Goal: Task Accomplishment & Management: Manage account settings

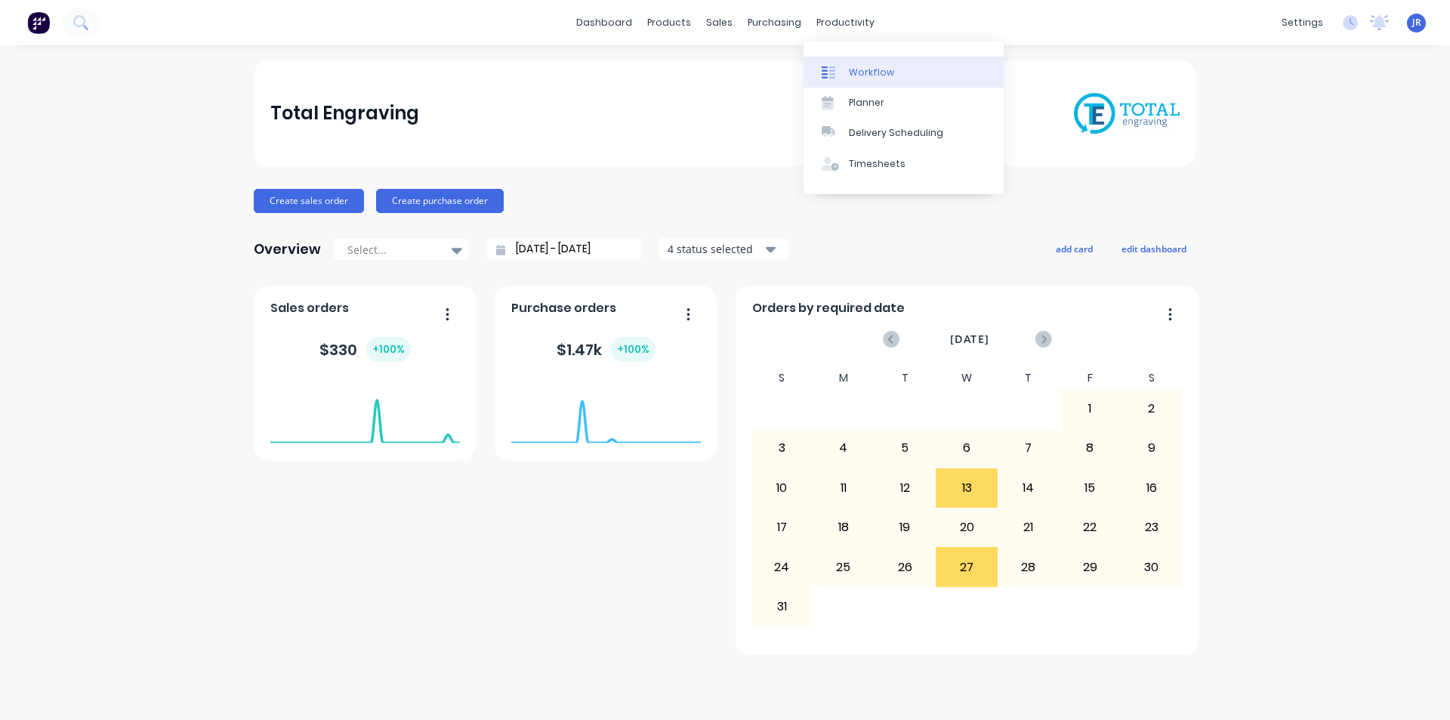
click at [853, 69] on div "Workflow" at bounding box center [871, 73] width 45 height 14
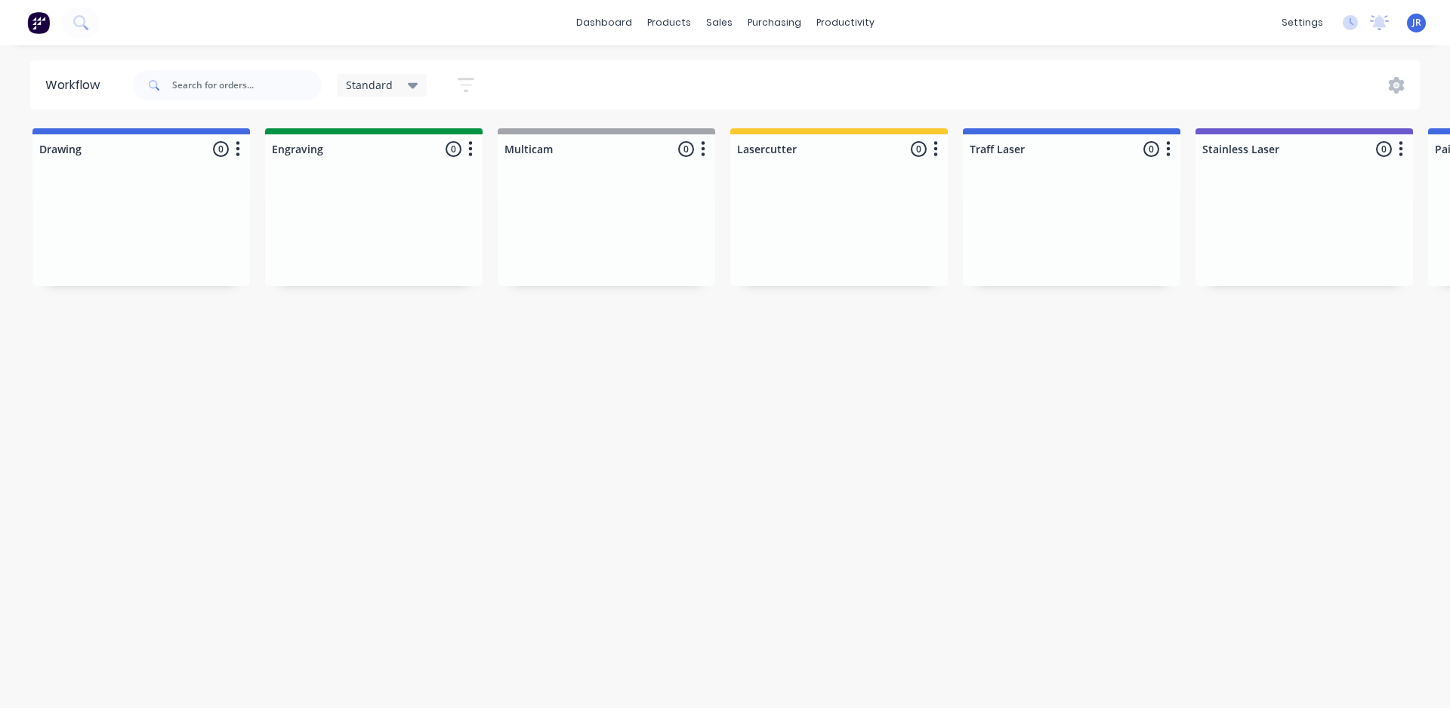
click at [466, 79] on icon "button" at bounding box center [466, 85] width 17 height 14
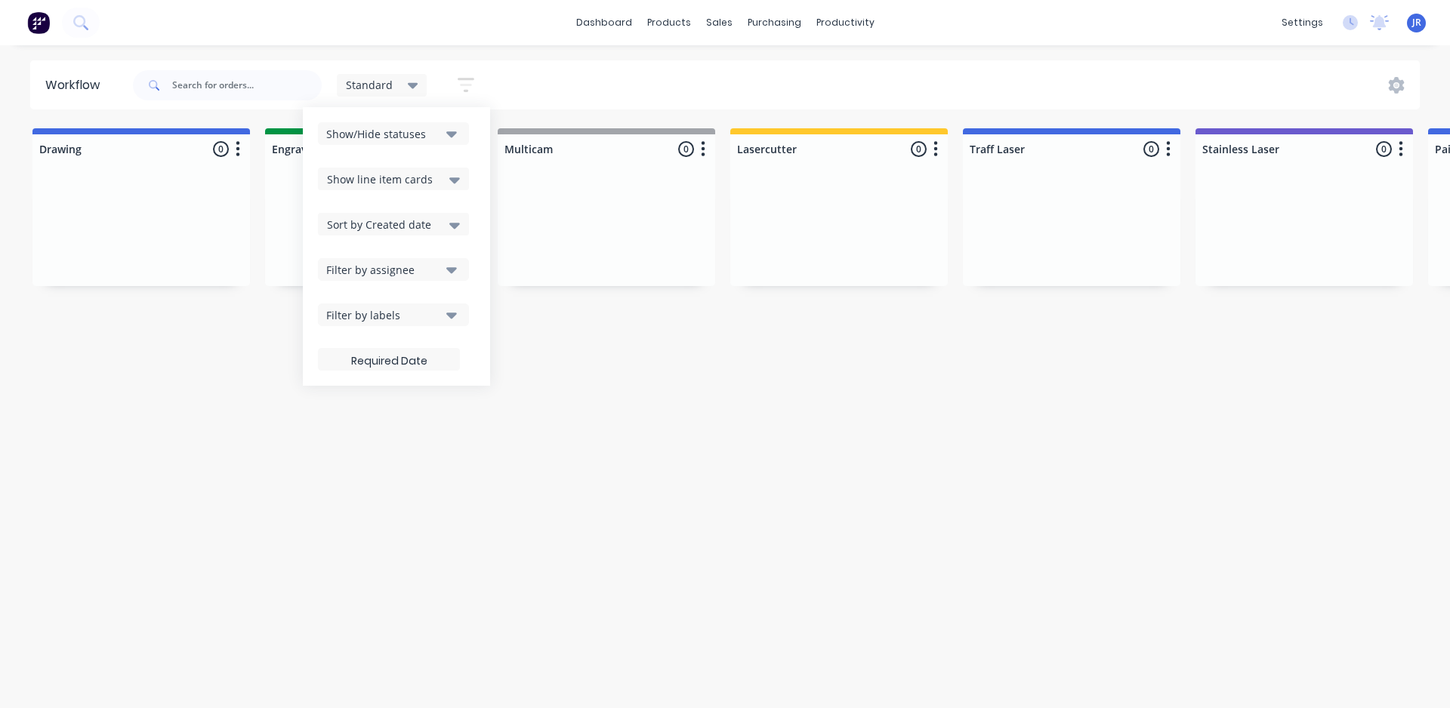
click at [441, 312] on button "Filter by labels" at bounding box center [393, 315] width 151 height 23
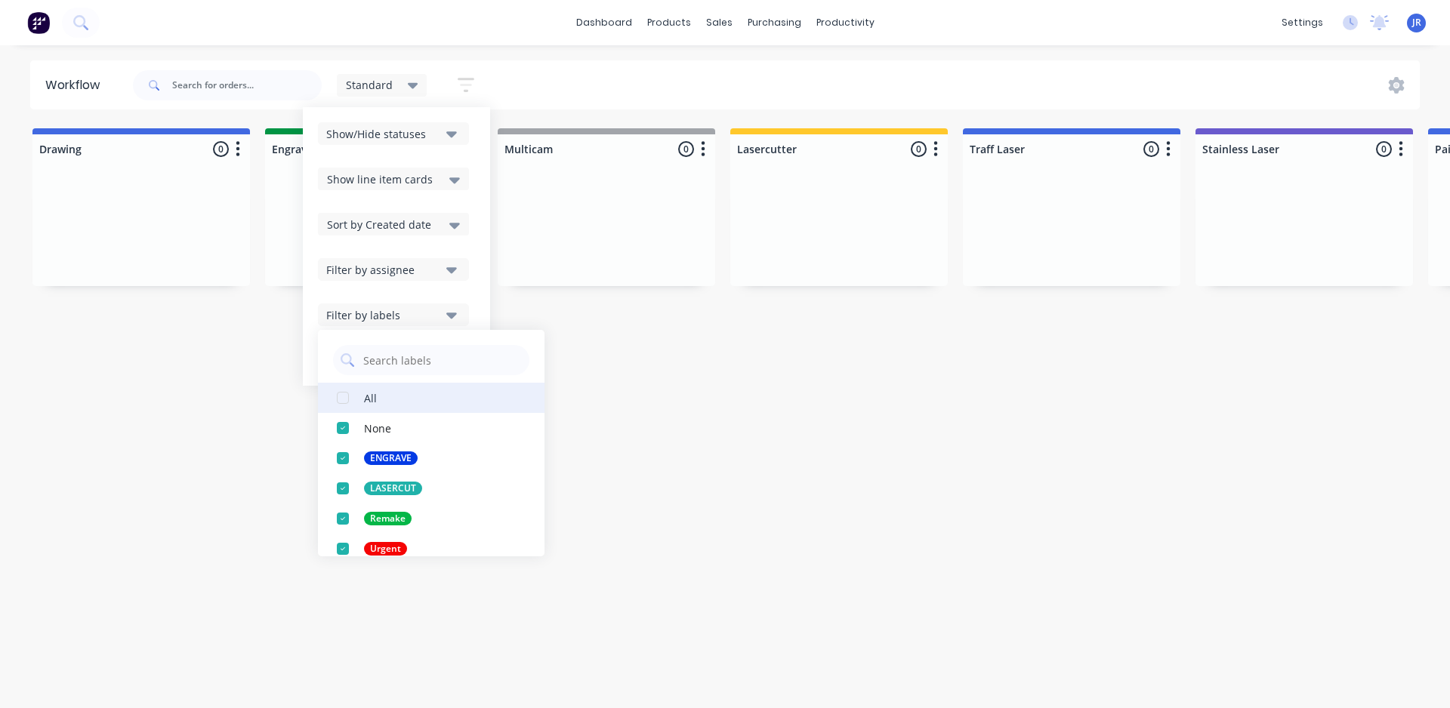
click at [341, 397] on div "button" at bounding box center [343, 398] width 30 height 30
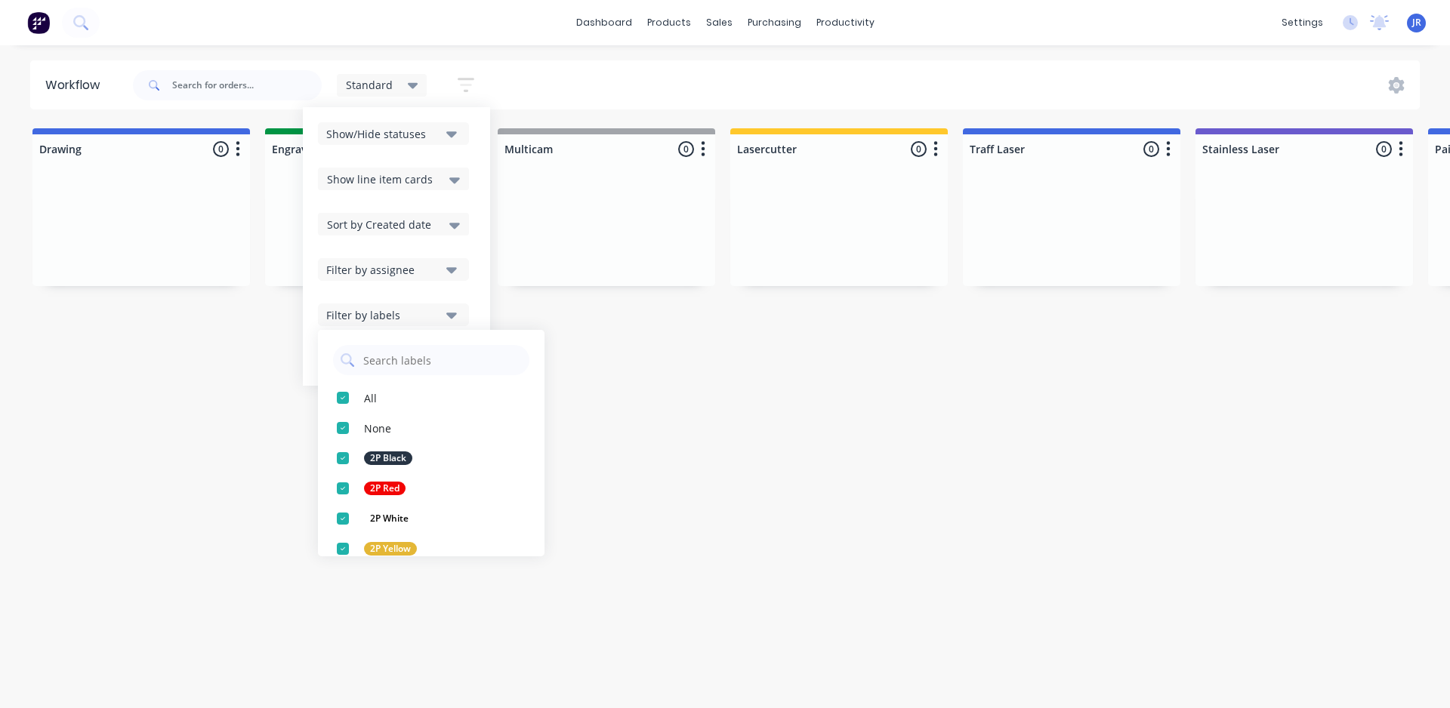
click at [455, 304] on button "Filter by labels" at bounding box center [393, 315] width 151 height 23
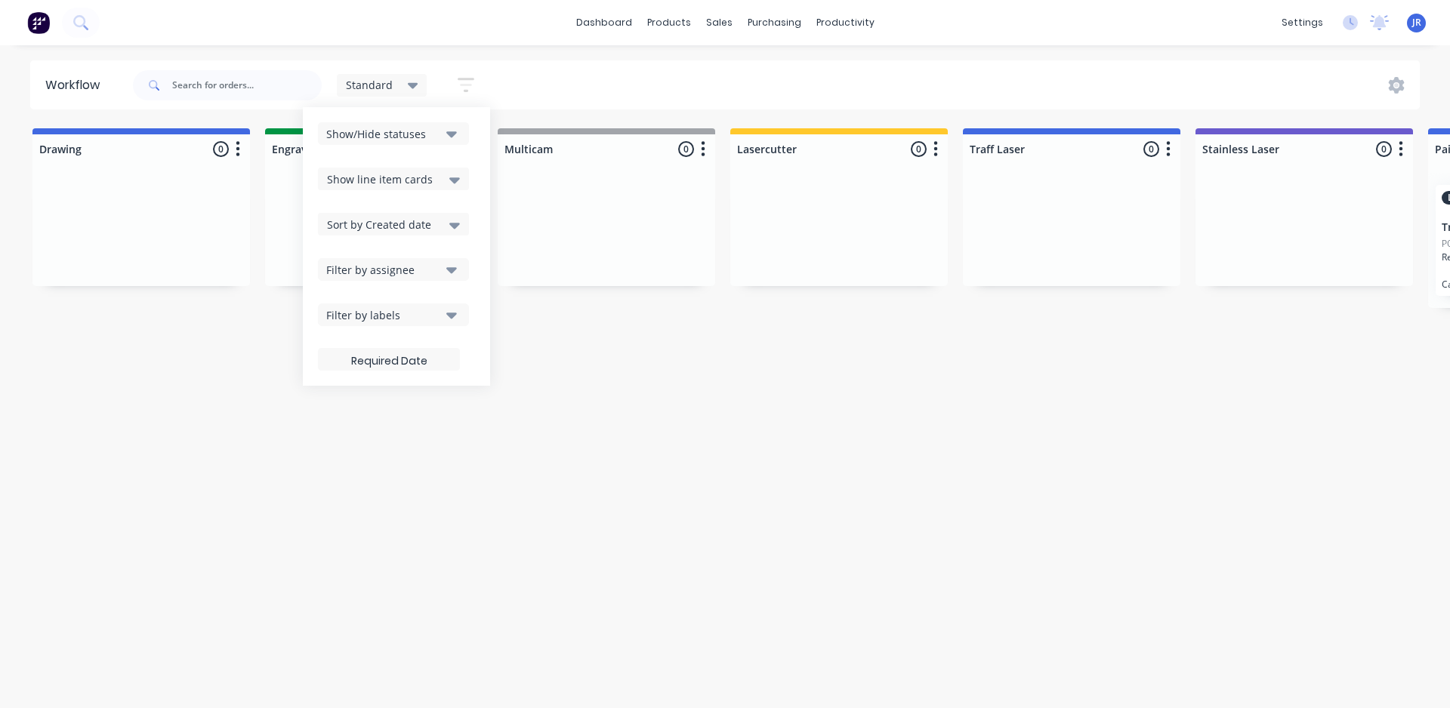
click at [453, 223] on icon at bounding box center [454, 225] width 11 height 17
click at [384, 284] on div "Required date" at bounding box center [393, 283] width 151 height 27
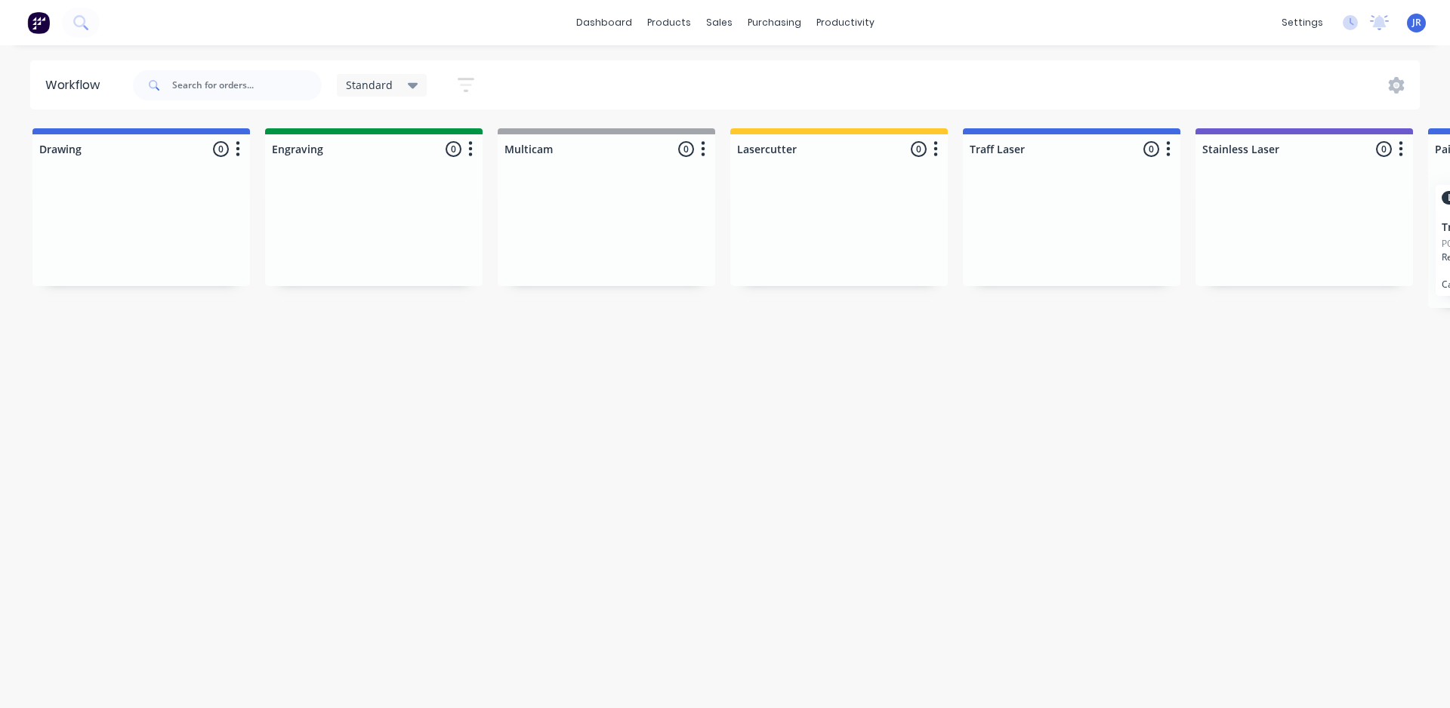
click at [555, 366] on div "Workflow Standard Save new view None edit Standard (Default) edit default edit …" at bounding box center [725, 369] width 1450 height 618
click at [411, 85] on icon at bounding box center [413, 86] width 11 height 6
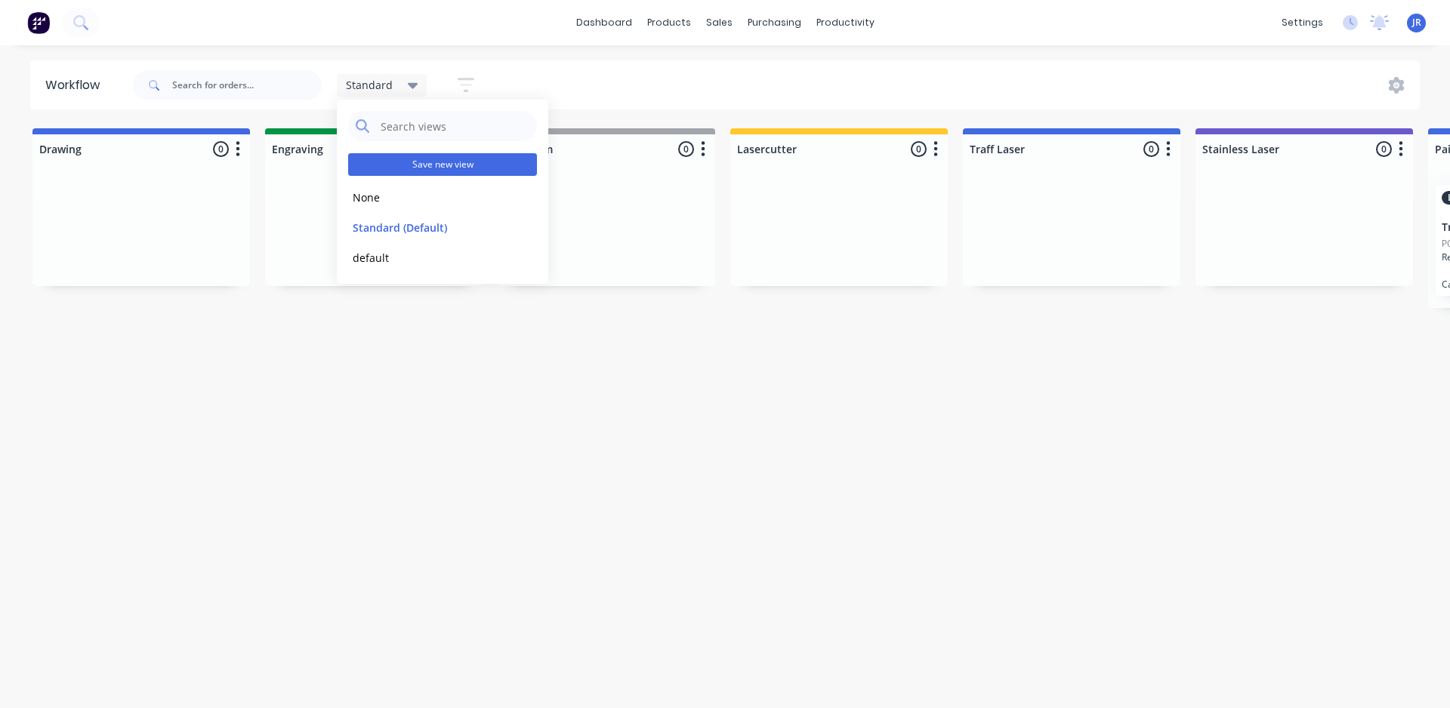
click at [419, 167] on button "Save new view" at bounding box center [442, 164] width 189 height 23
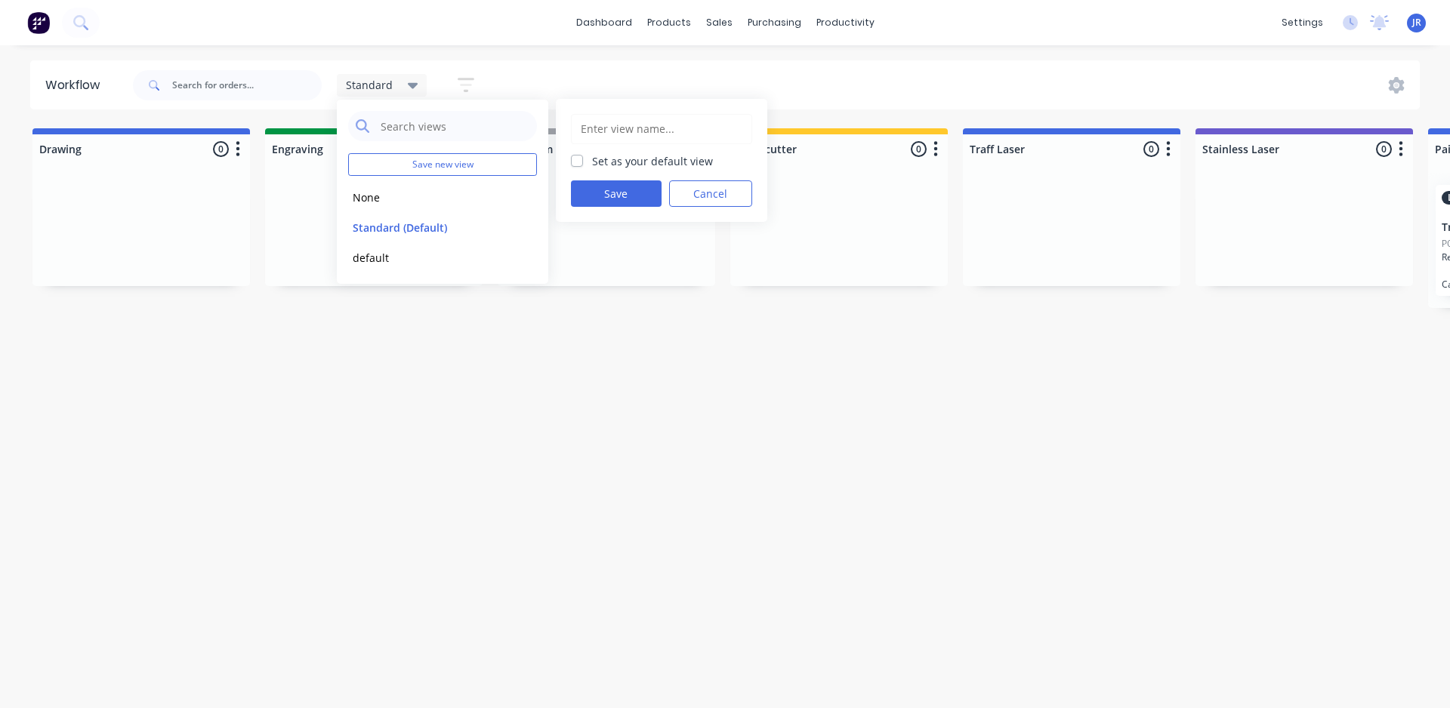
click at [592, 158] on label "Set as your default view" at bounding box center [652, 161] width 121 height 16
click at [578, 158] on input "Set as your default view" at bounding box center [577, 160] width 12 height 14
checkbox input "true"
click at [610, 203] on button "Save" at bounding box center [616, 194] width 91 height 26
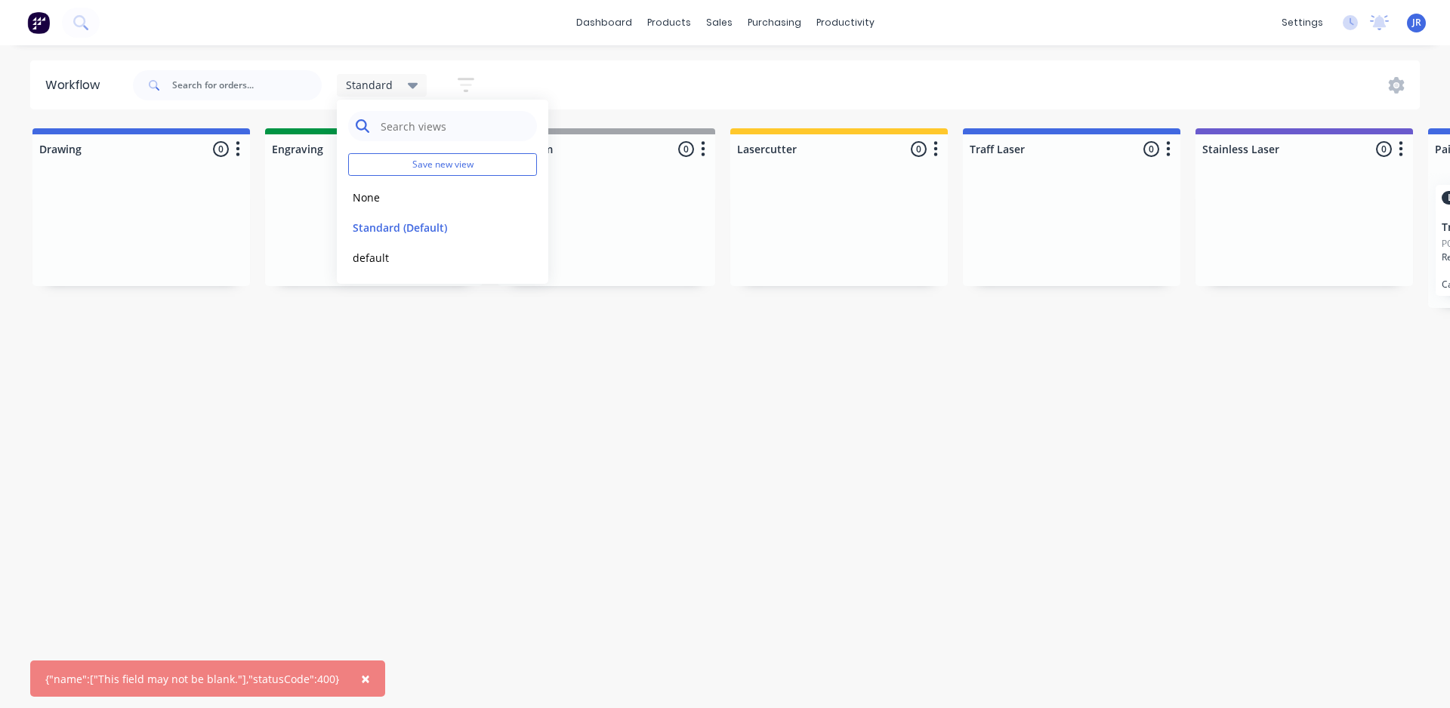
click at [435, 122] on input "text" at bounding box center [454, 126] width 150 height 30
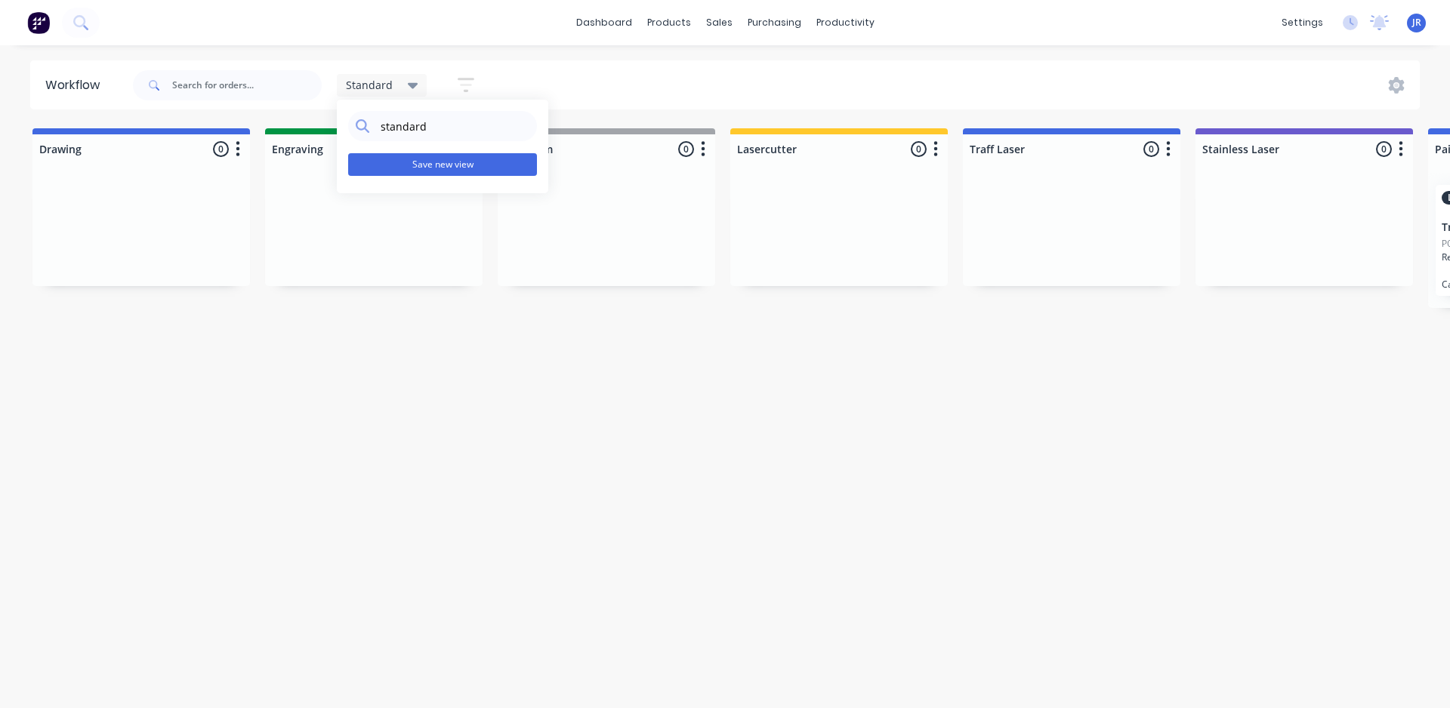
type input "standard"
click at [435, 159] on button "Save new view" at bounding box center [442, 164] width 189 height 23
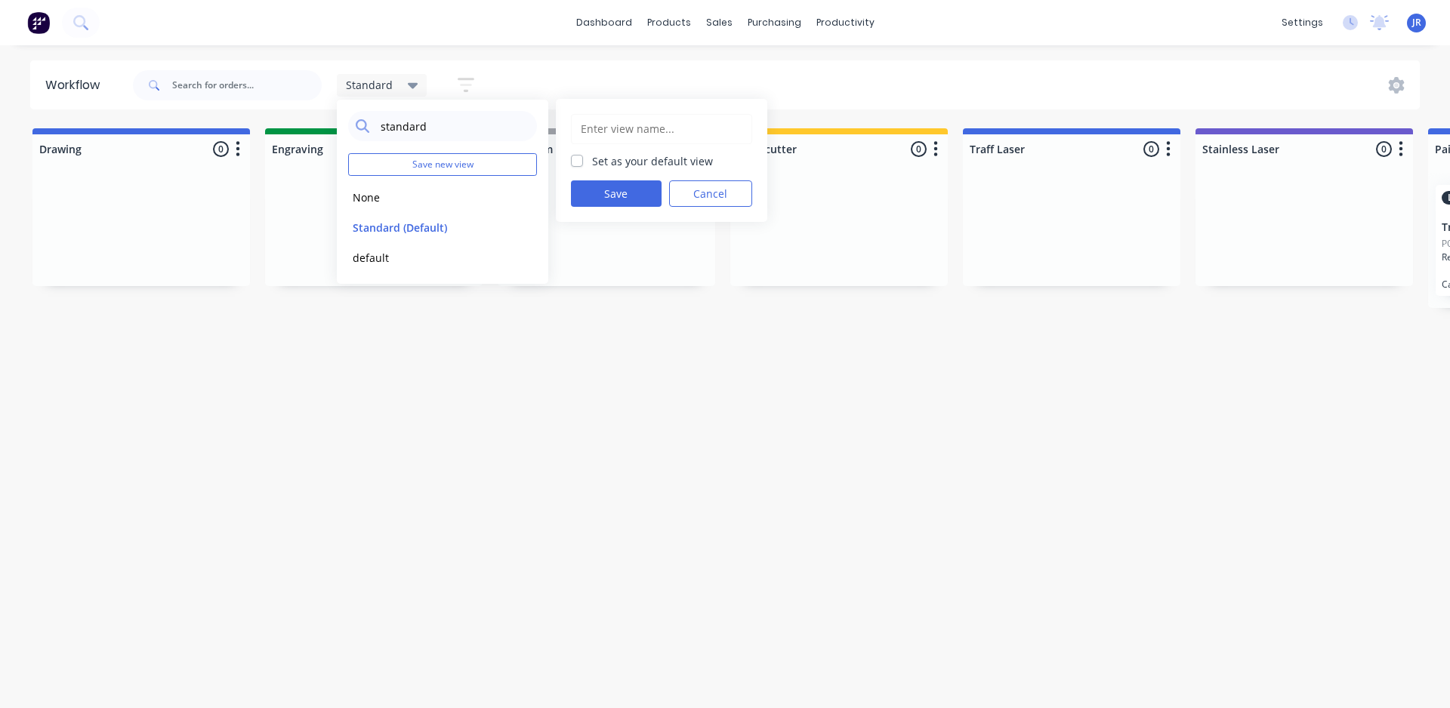
click at [592, 163] on label "Set as your default view" at bounding box center [652, 161] width 121 height 16
click at [579, 163] on input "Set as your default view" at bounding box center [577, 160] width 12 height 14
checkbox input "true"
click at [627, 128] on input "text" at bounding box center [661, 129] width 165 height 29
type input "standard"
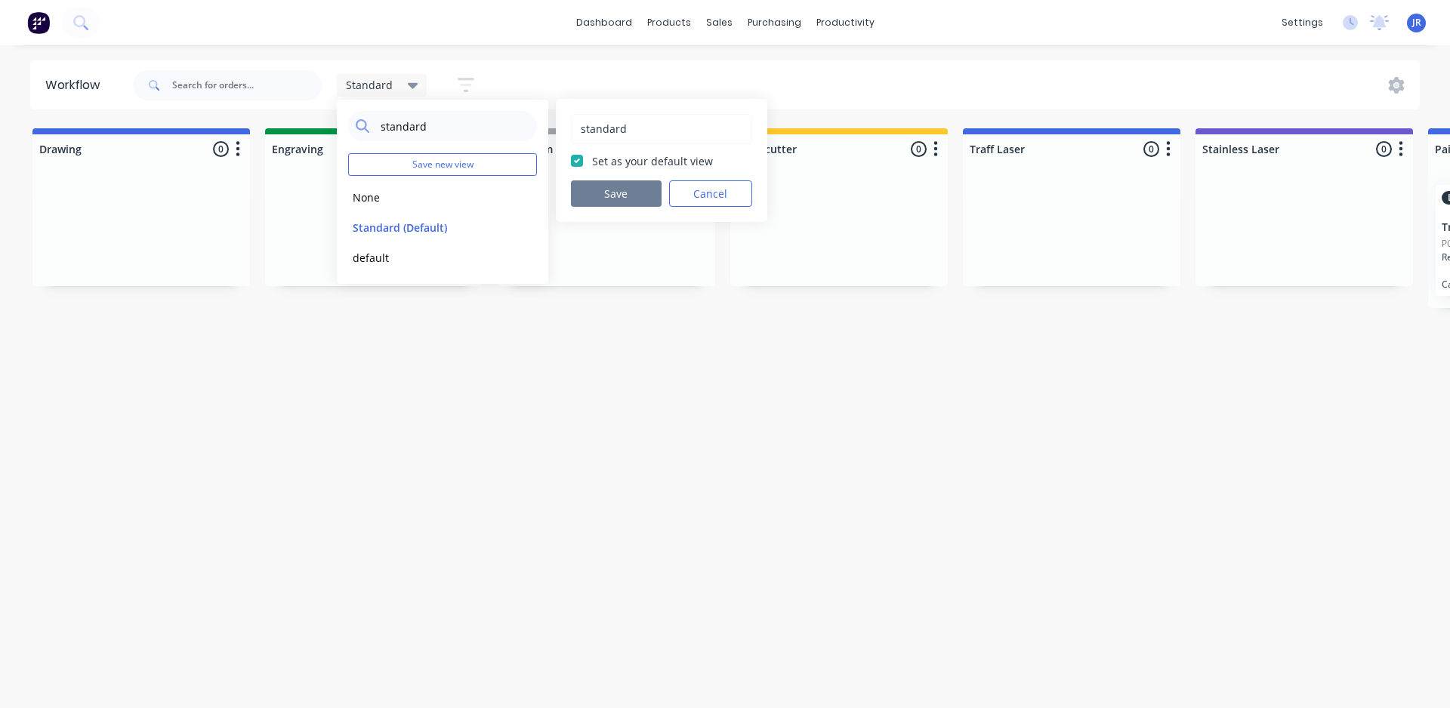
click at [611, 193] on button "Save" at bounding box center [616, 194] width 91 height 26
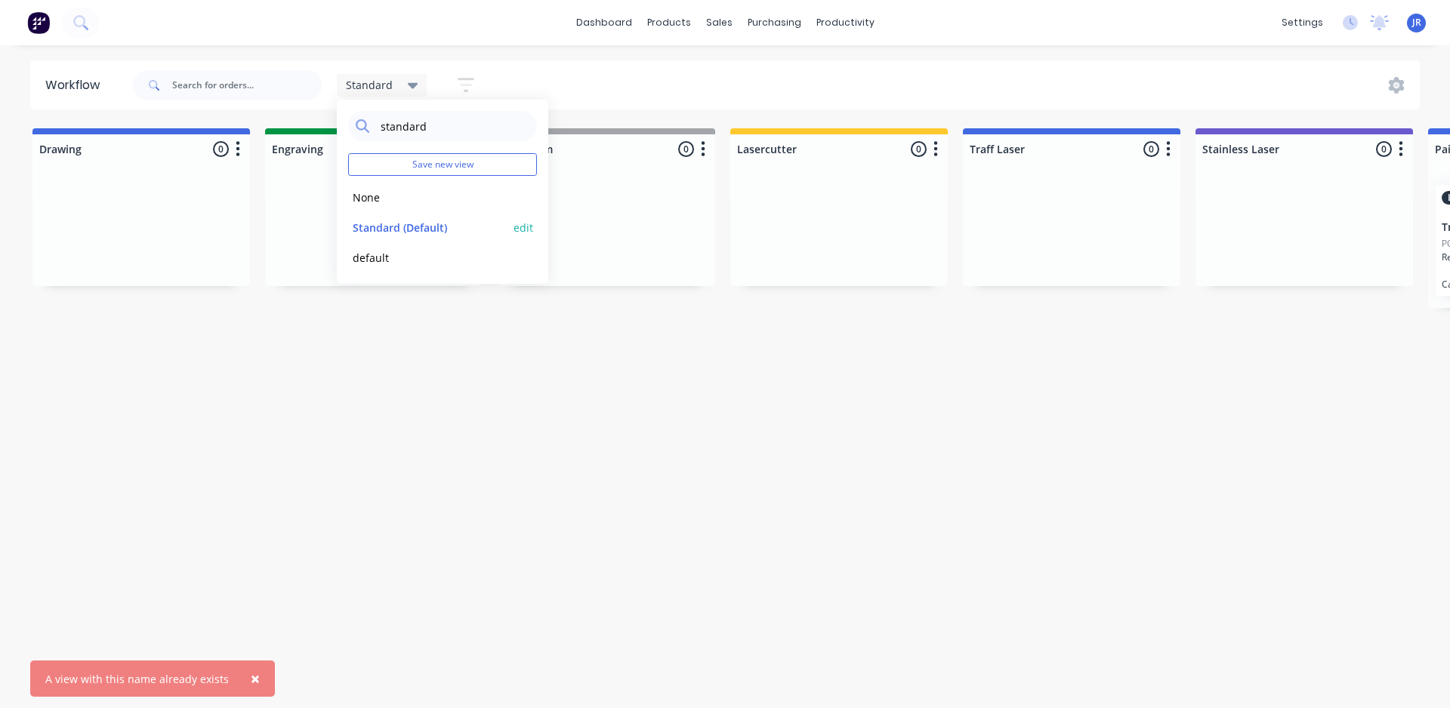
click at [523, 233] on button "edit" at bounding box center [524, 228] width 20 height 16
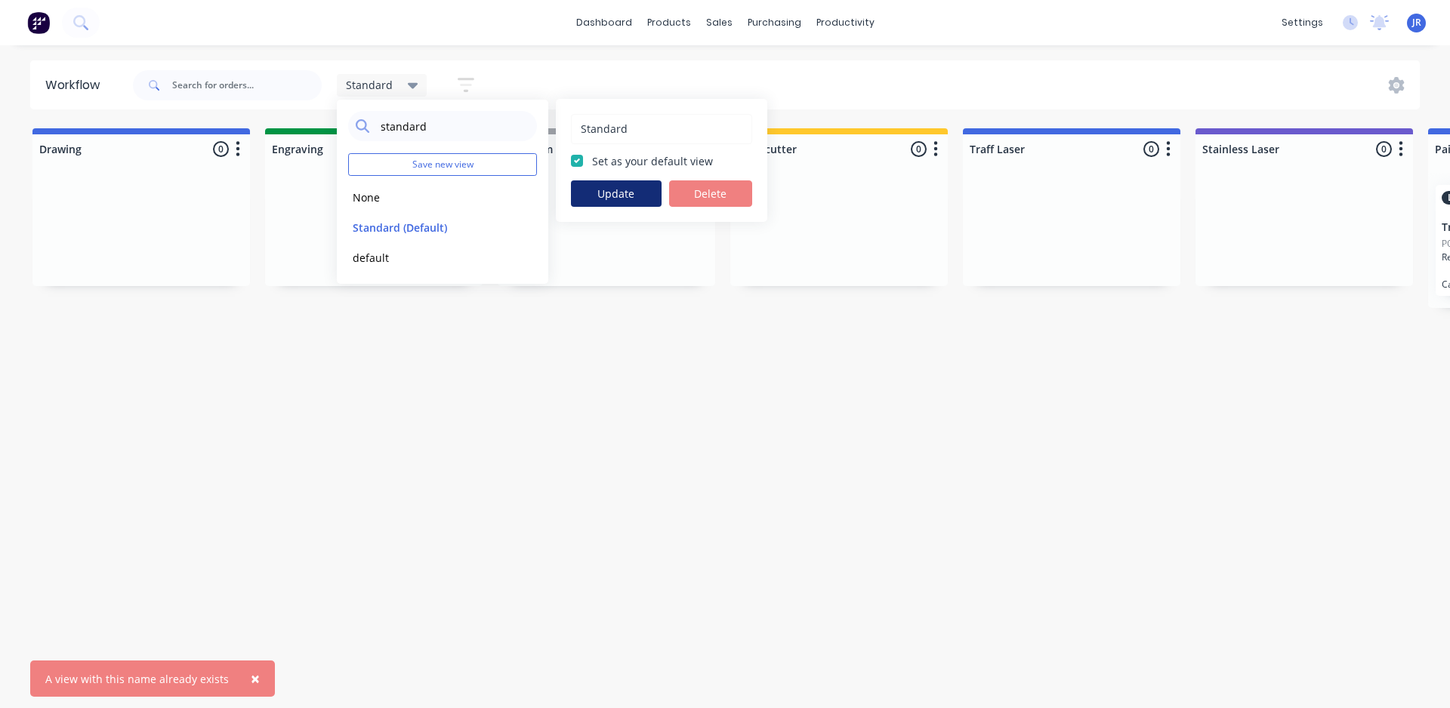
click at [620, 195] on button "Update" at bounding box center [616, 194] width 91 height 26
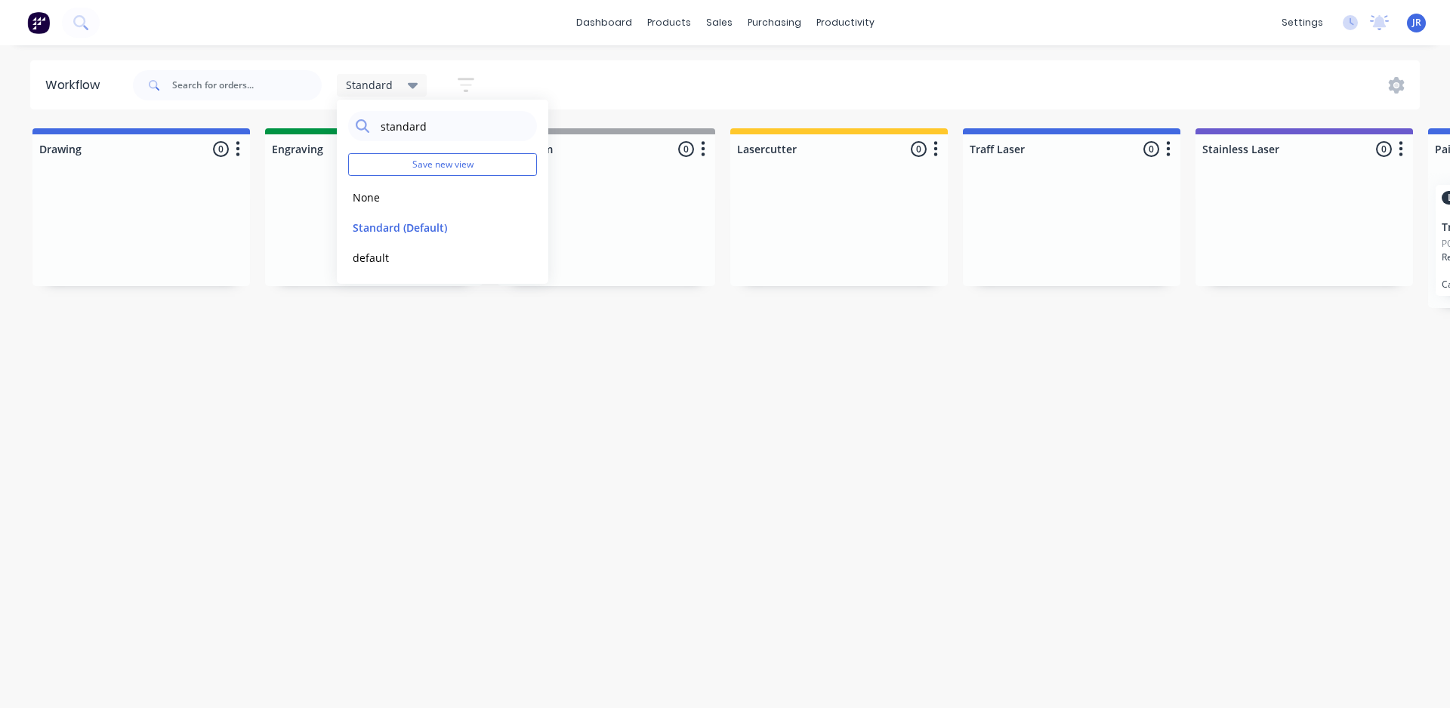
click at [506, 473] on div "Workflow Standard standard Save new view None edit Standard (Default) edit defa…" at bounding box center [725, 369] width 1450 height 618
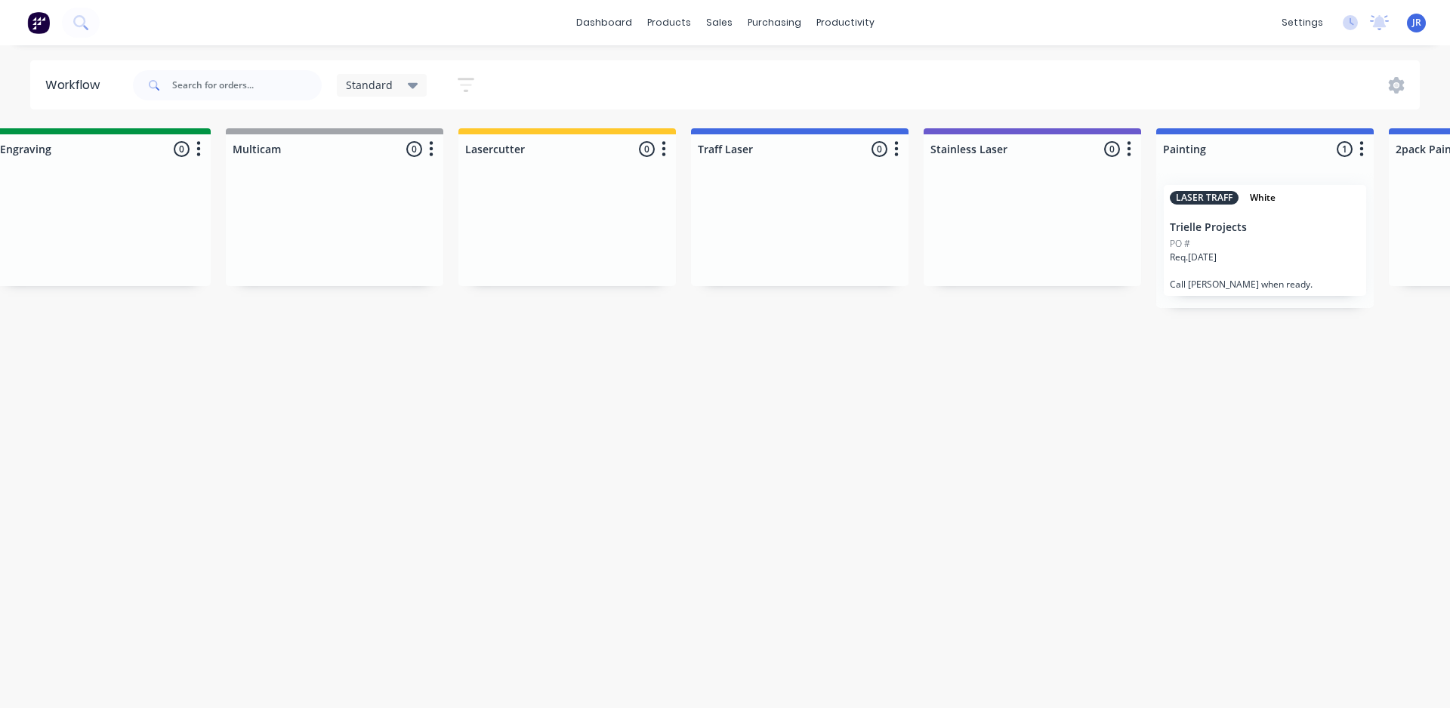
scroll to position [0, 498]
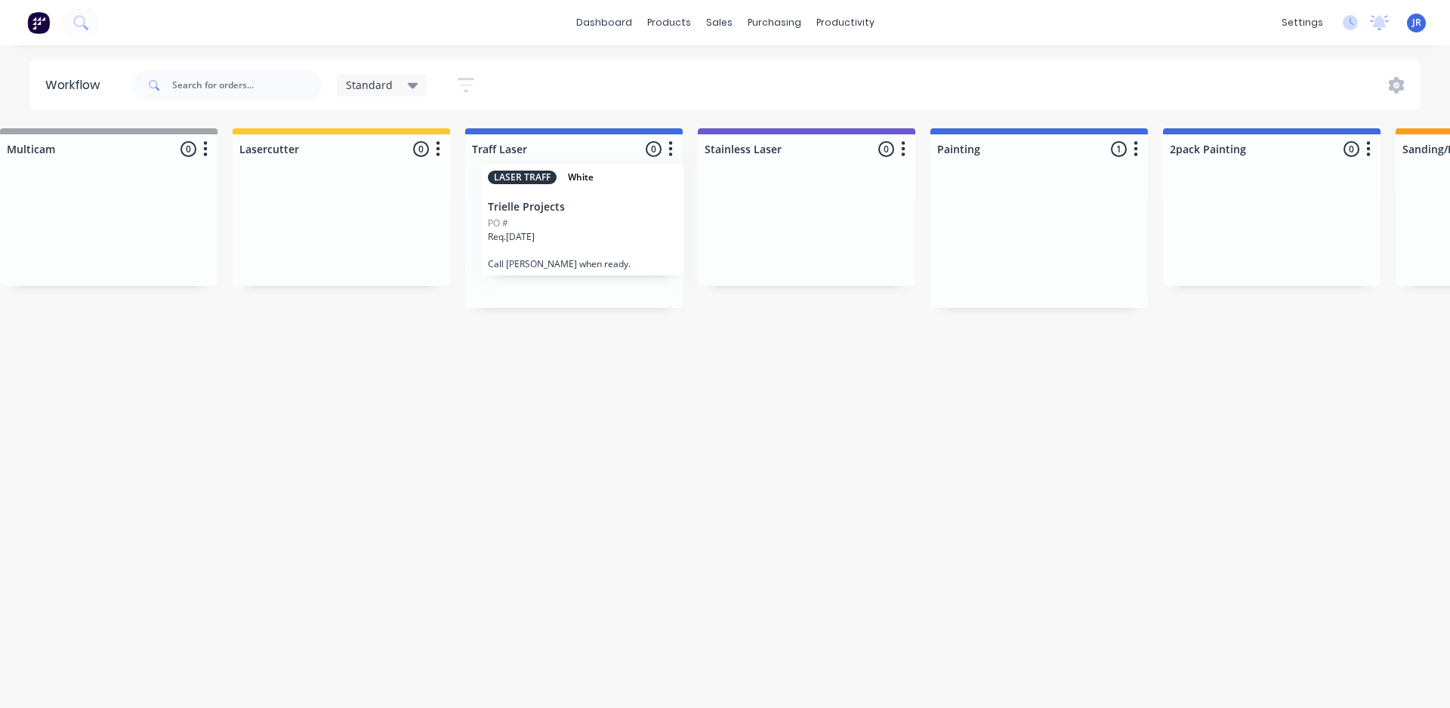
drag, startPoint x: 1045, startPoint y: 242, endPoint x: 539, endPoint y: 221, distance: 507.3
click at [539, 221] on div "Drawing 0 Status colour #4169E1 hex #4169E1 Save Cancel Notifications Email SMS…" at bounding box center [1188, 218] width 3395 height 180
click at [602, 392] on div "Workflow Standard standard Save new view None edit Standard (Default) edit defa…" at bounding box center [227, 369] width 1450 height 618
click at [568, 264] on div "Req. [DATE]" at bounding box center [574, 264] width 190 height 26
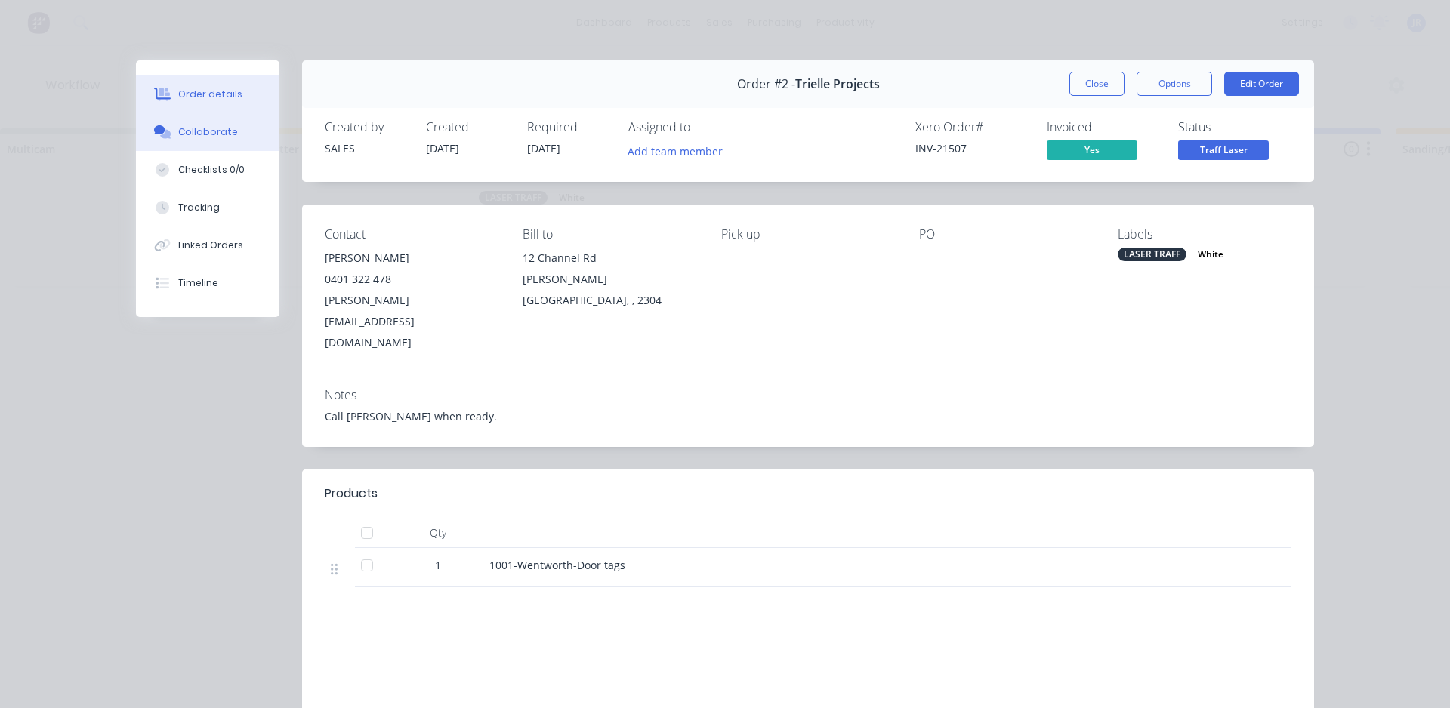
click at [203, 128] on div "Collaborate" at bounding box center [208, 132] width 60 height 14
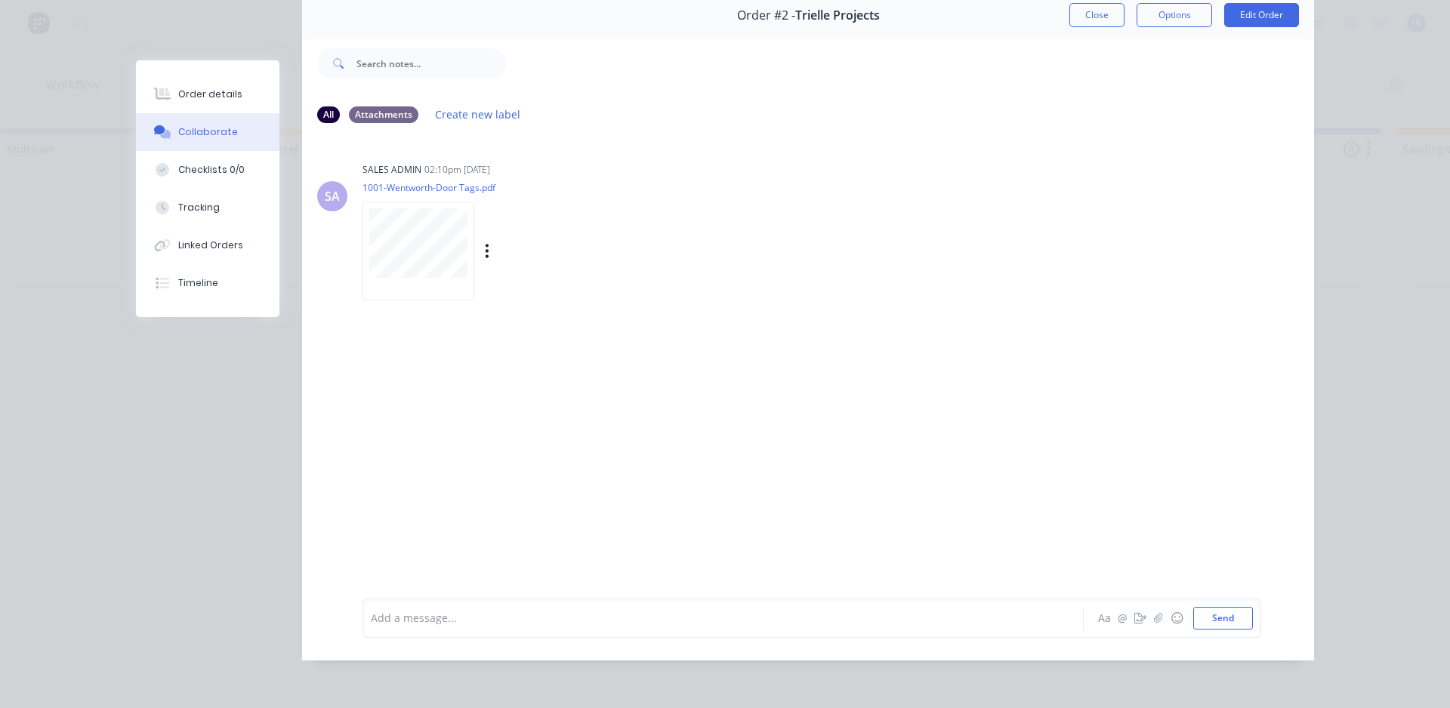
scroll to position [80, 0]
click at [421, 620] on div at bounding box center [702, 618] width 661 height 16
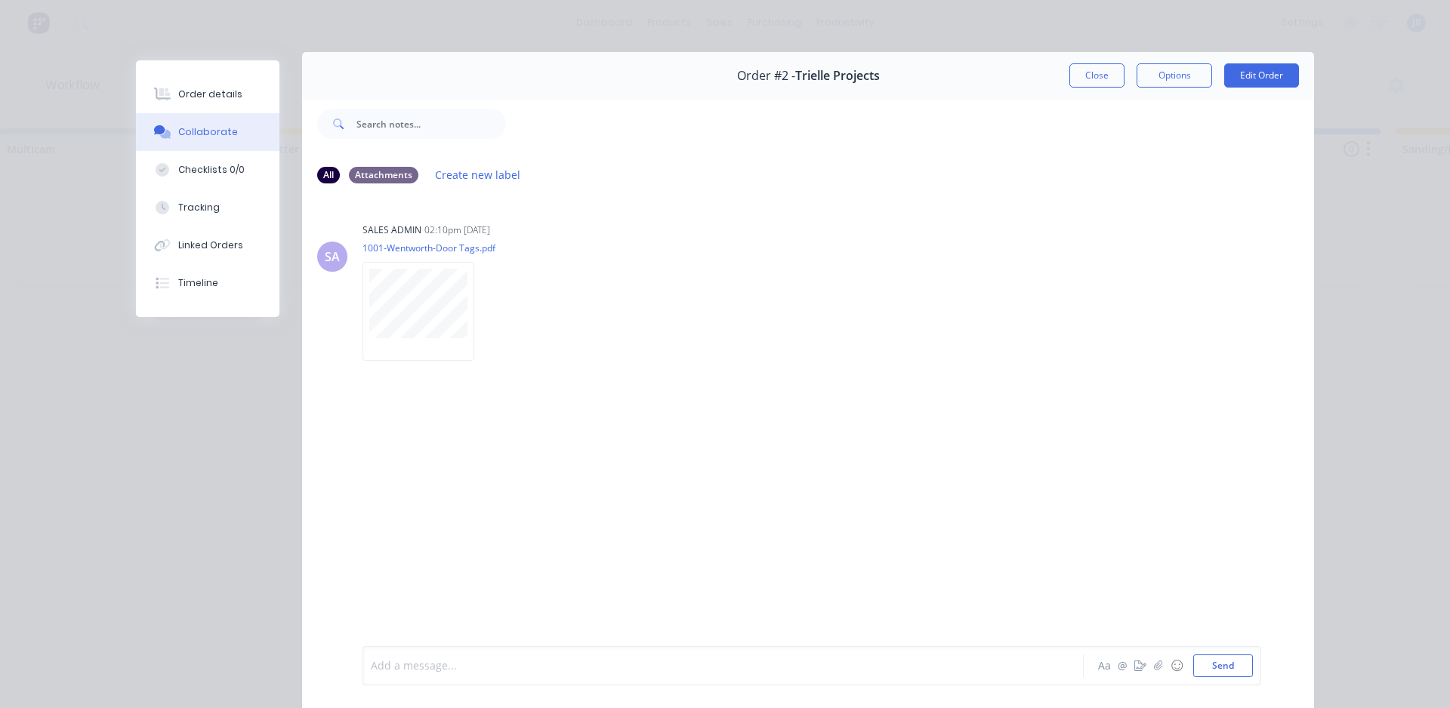
scroll to position [0, 0]
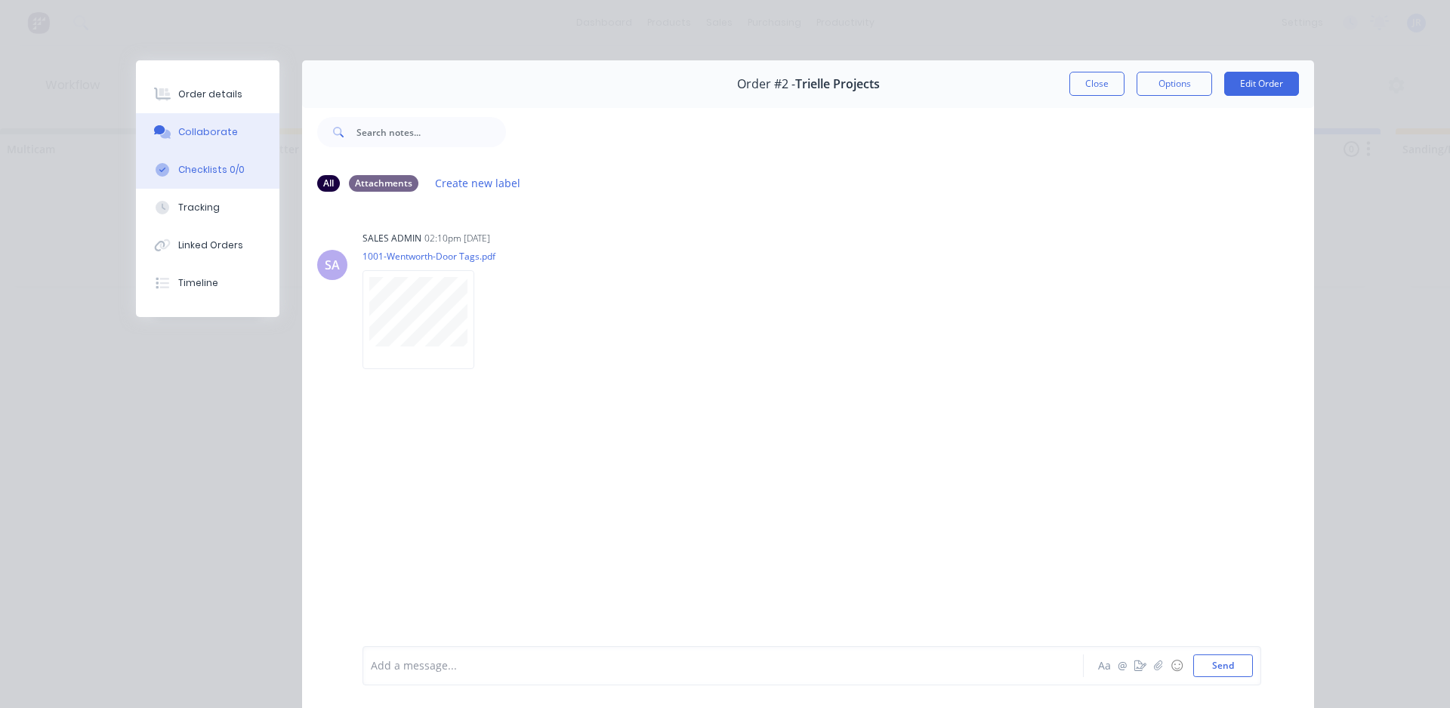
click at [200, 168] on div "Checklists 0/0" at bounding box center [211, 170] width 66 height 14
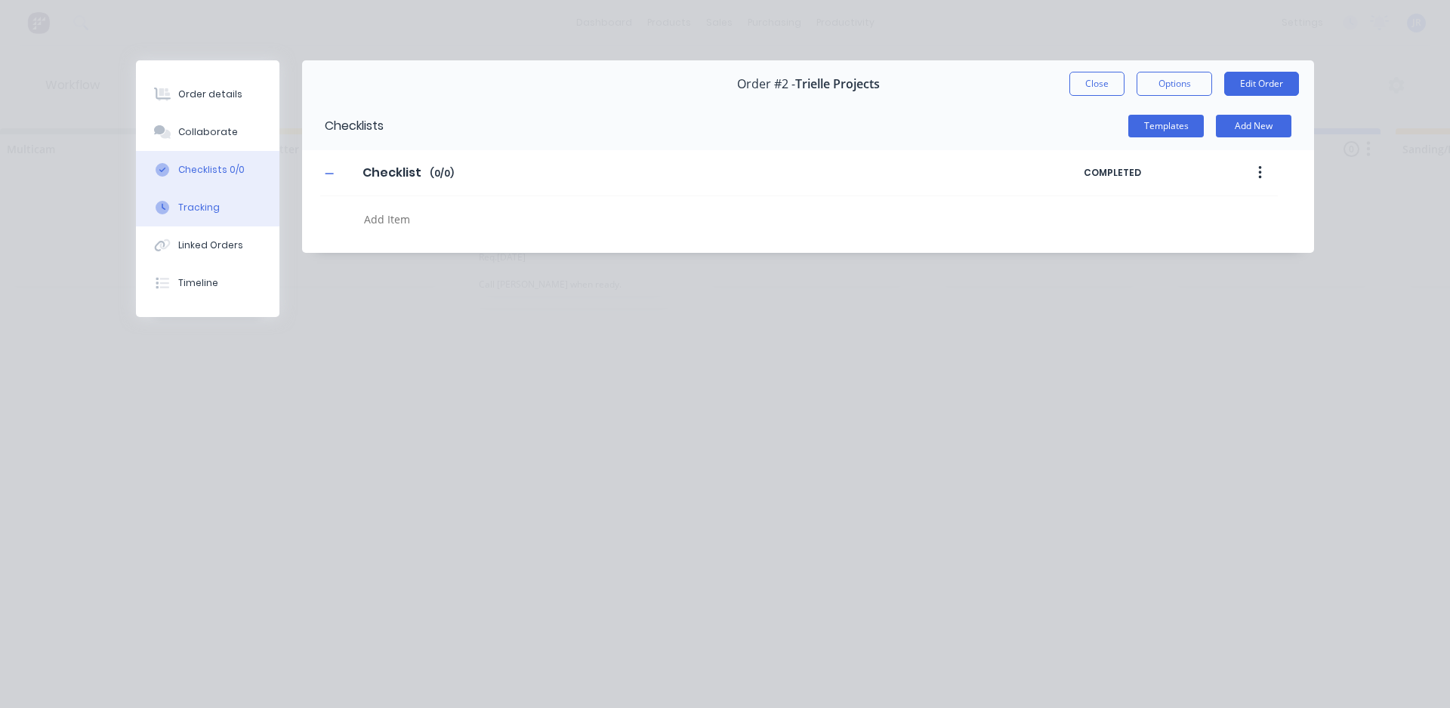
click at [203, 202] on div "Tracking" at bounding box center [199, 208] width 42 height 14
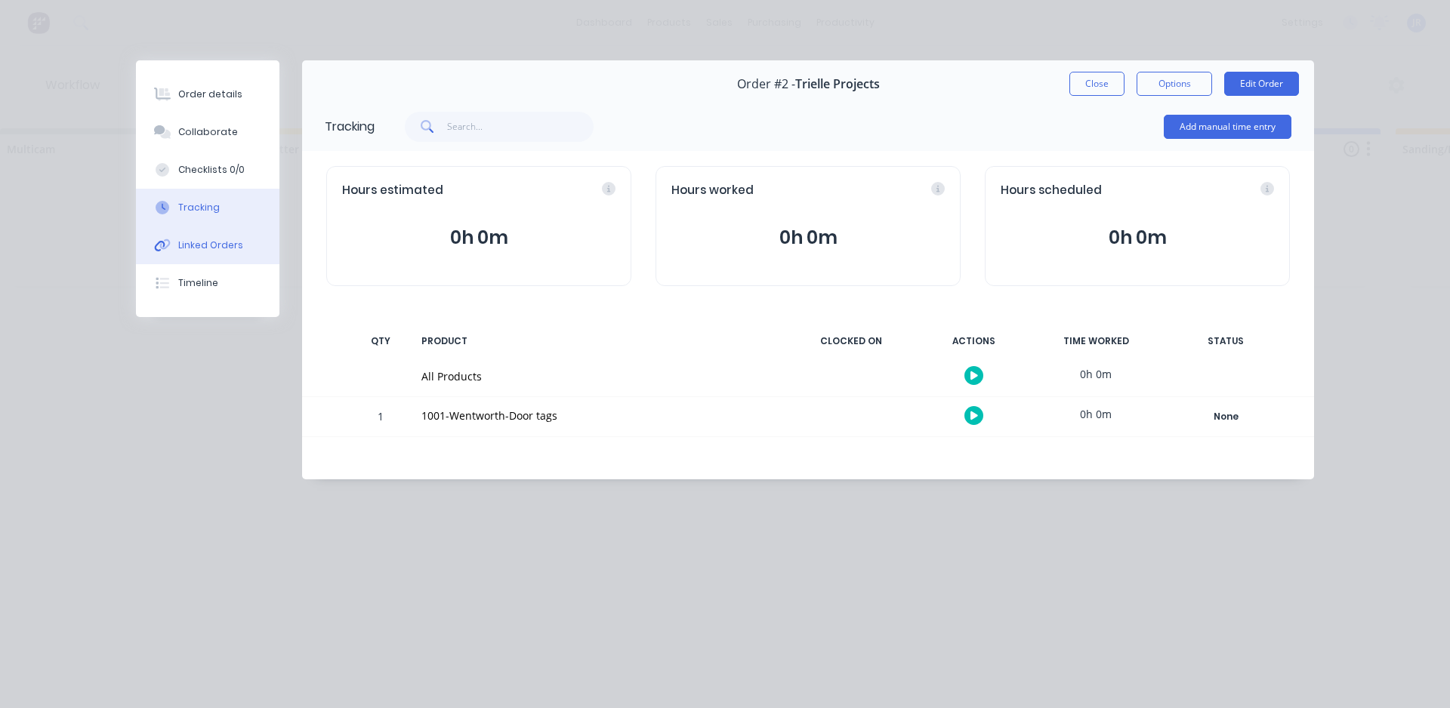
drag, startPoint x: 194, startPoint y: 248, endPoint x: 191, endPoint y: 305, distance: 57.5
click at [195, 249] on div "Linked Orders" at bounding box center [210, 246] width 65 height 14
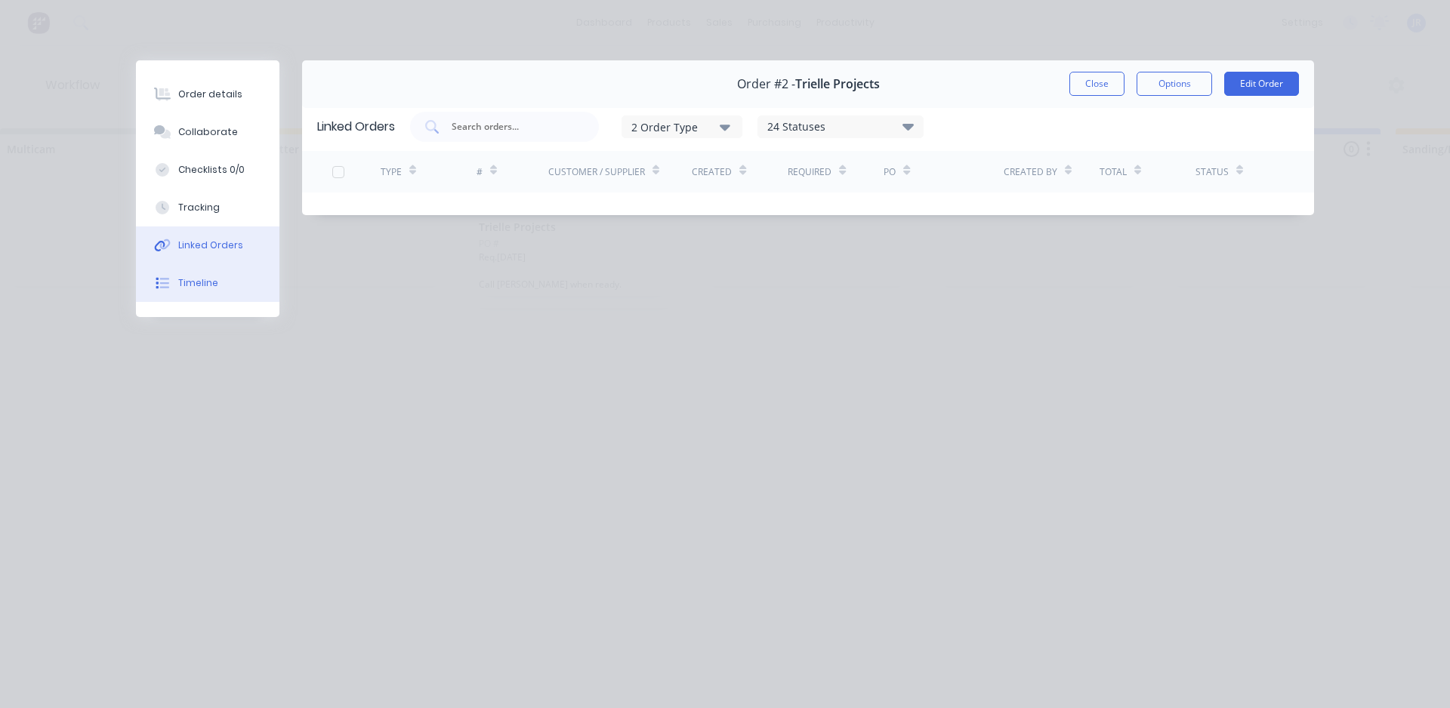
click at [197, 298] on button "Timeline" at bounding box center [208, 283] width 144 height 38
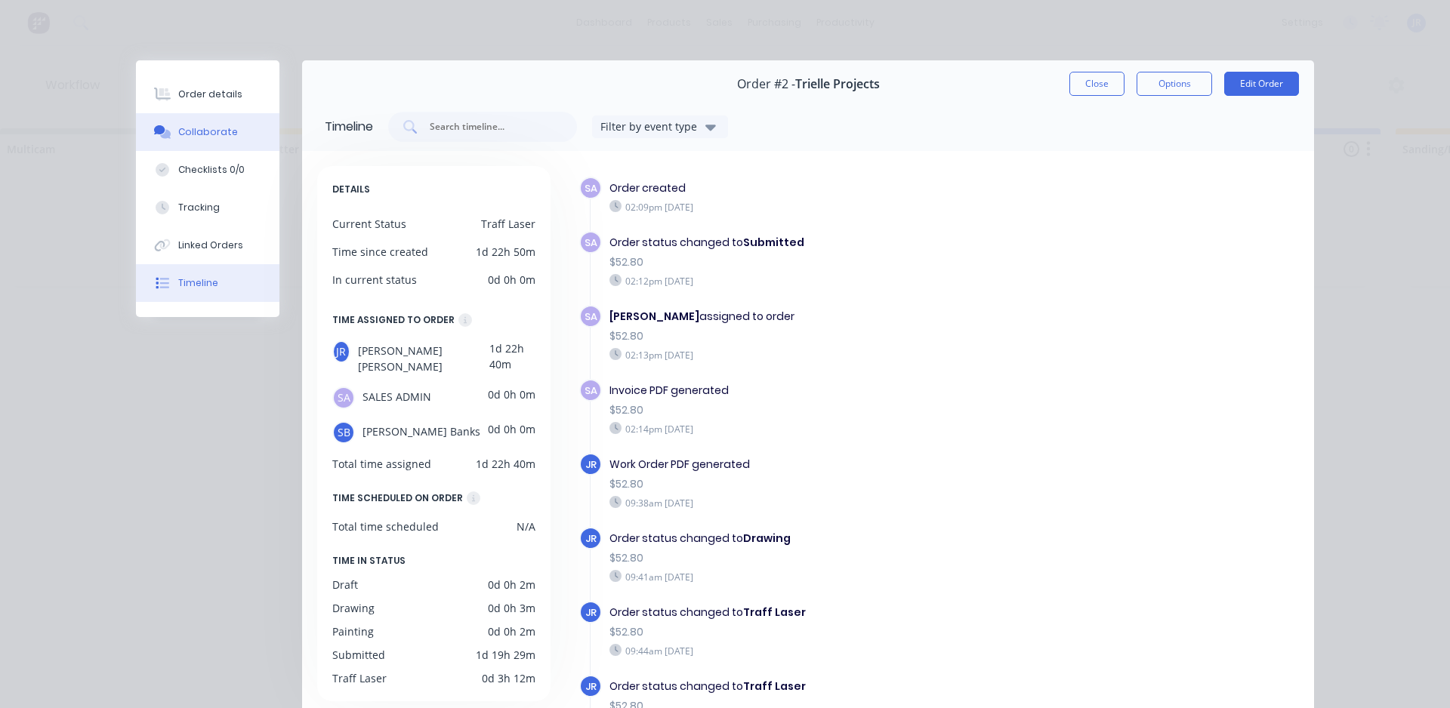
click at [186, 134] on div "Collaborate" at bounding box center [208, 132] width 60 height 14
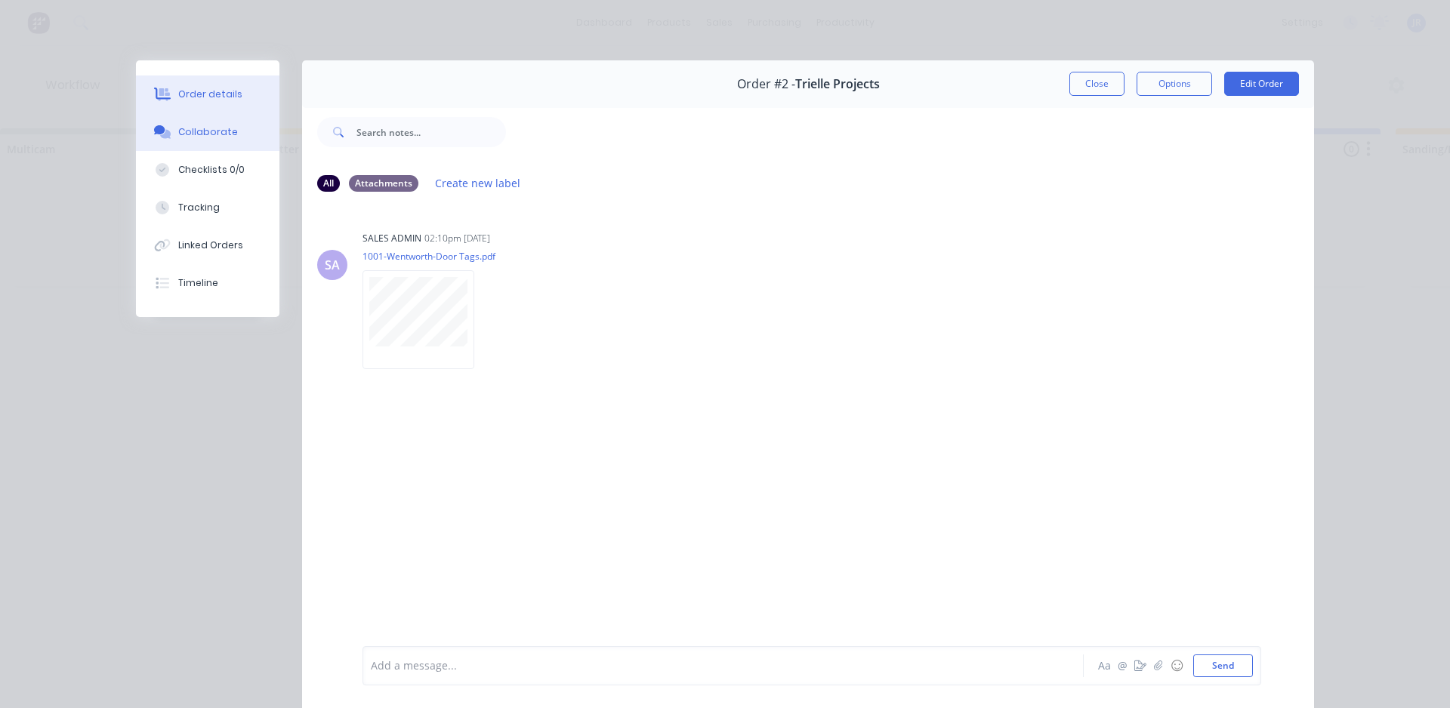
click at [212, 91] on div "Order details" at bounding box center [210, 95] width 64 height 14
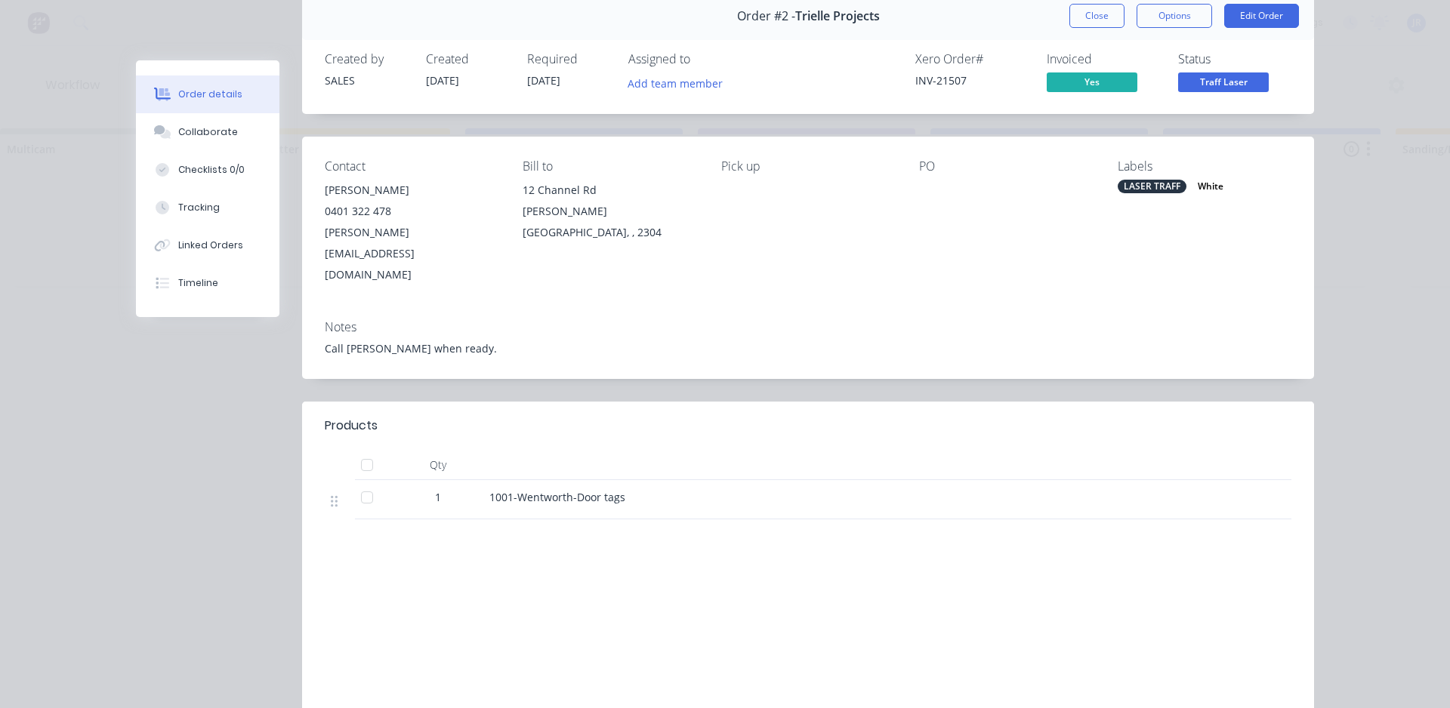
scroll to position [153, 0]
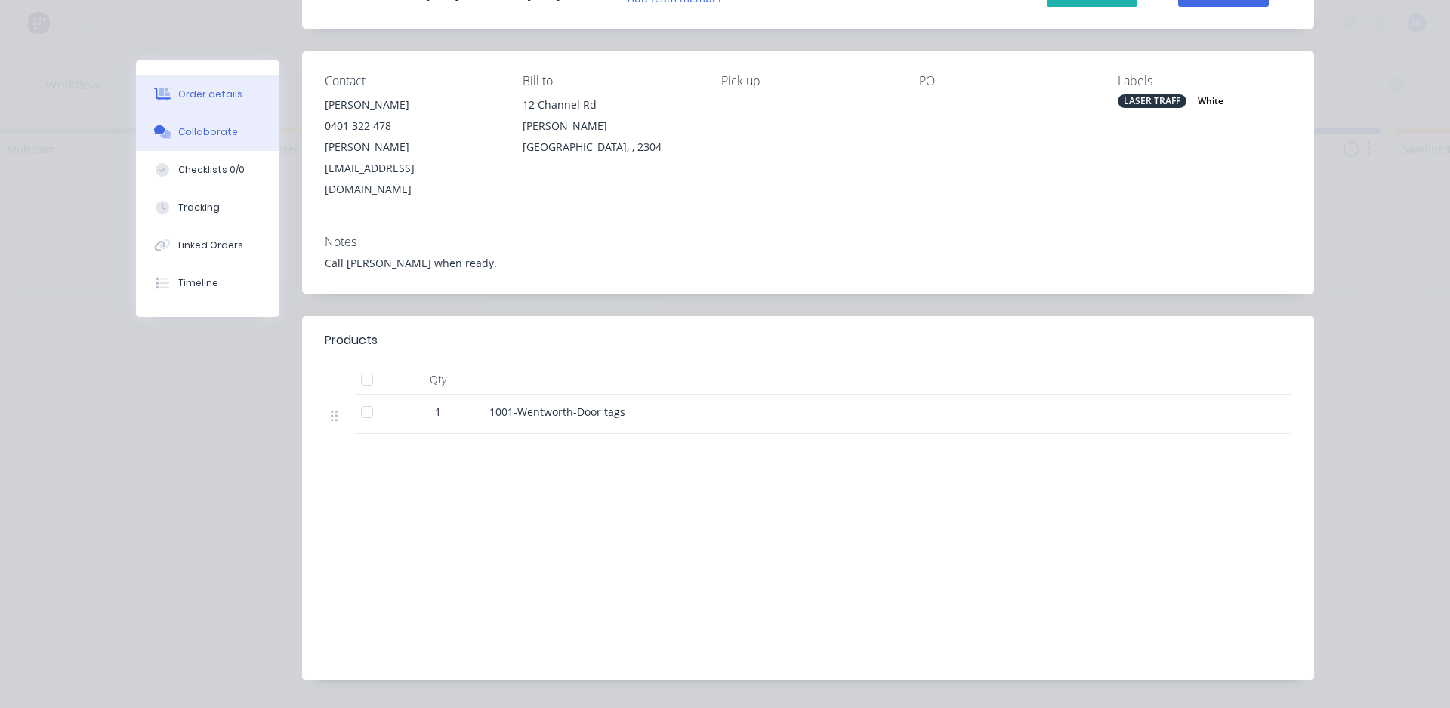
click at [199, 137] on div "Collaborate" at bounding box center [208, 132] width 60 height 14
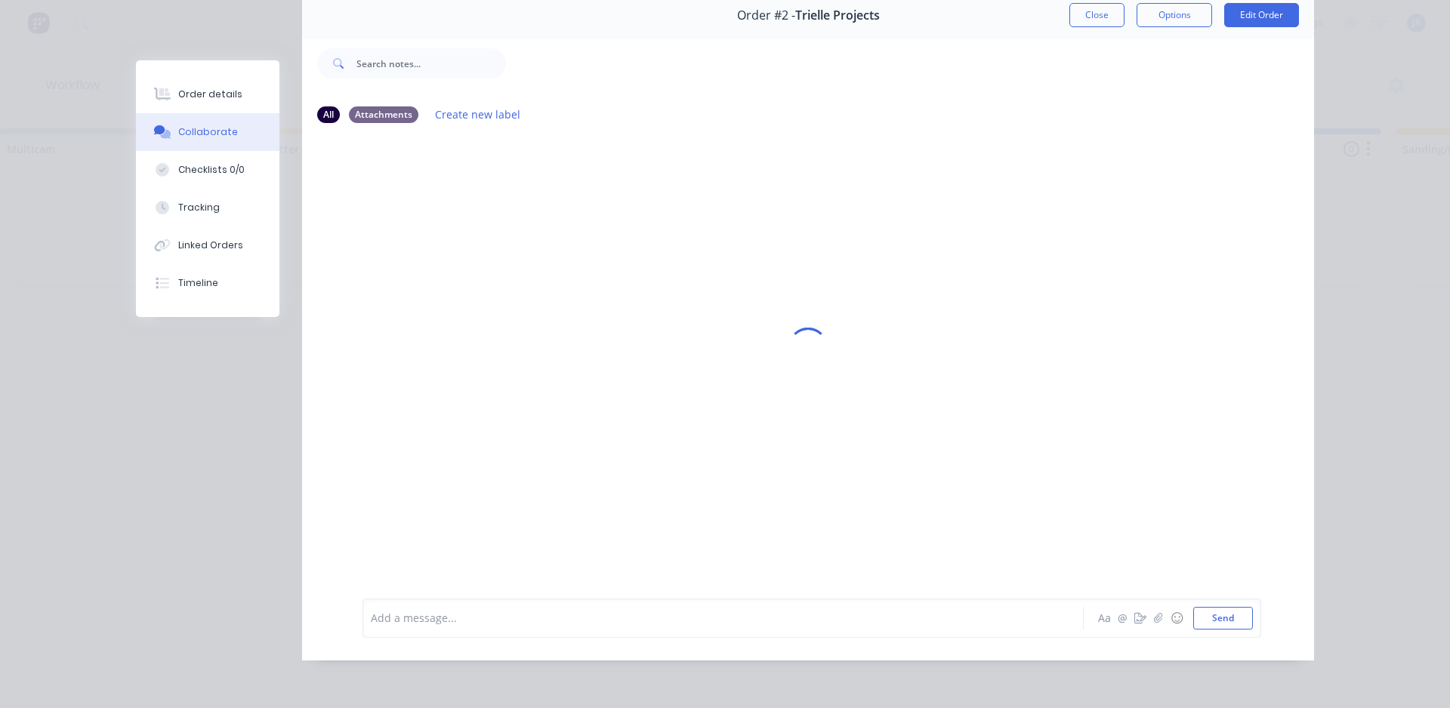
scroll to position [0, 0]
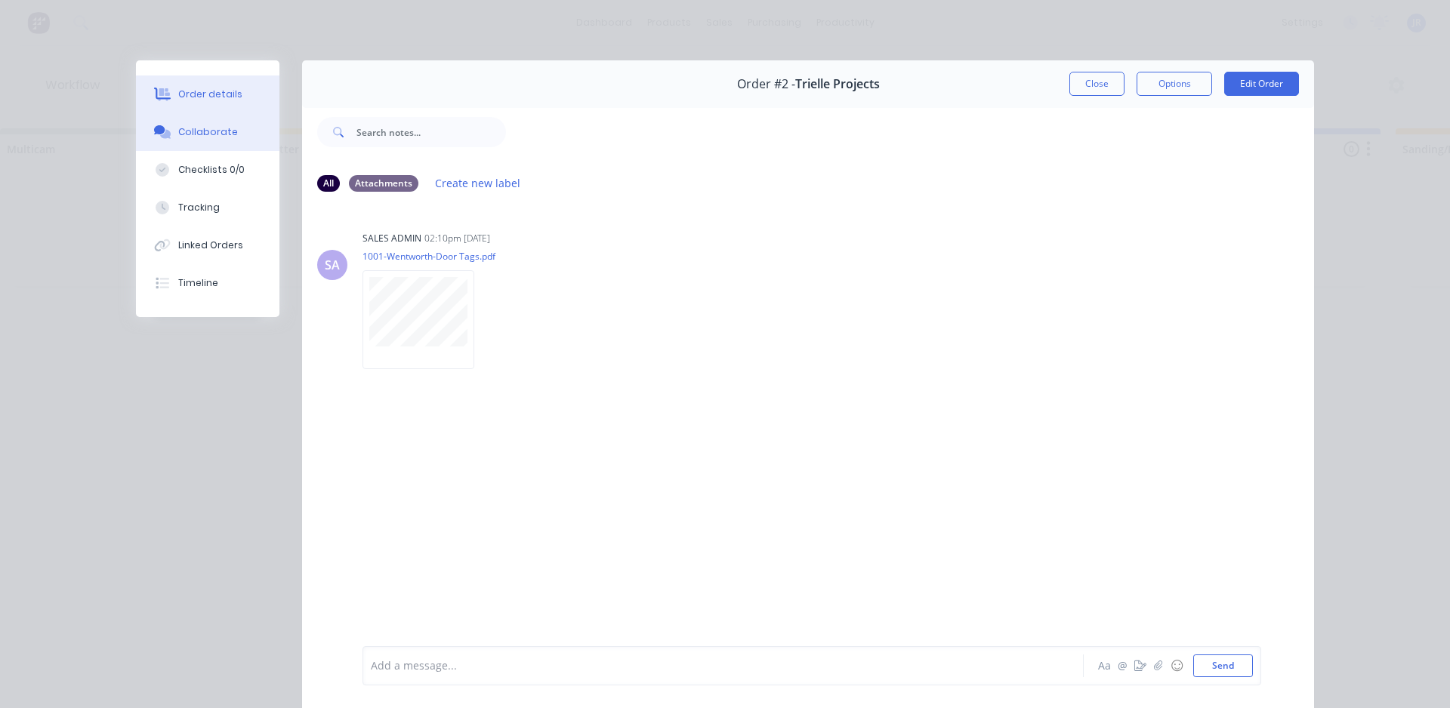
click at [187, 95] on div "Order details" at bounding box center [210, 95] width 64 height 14
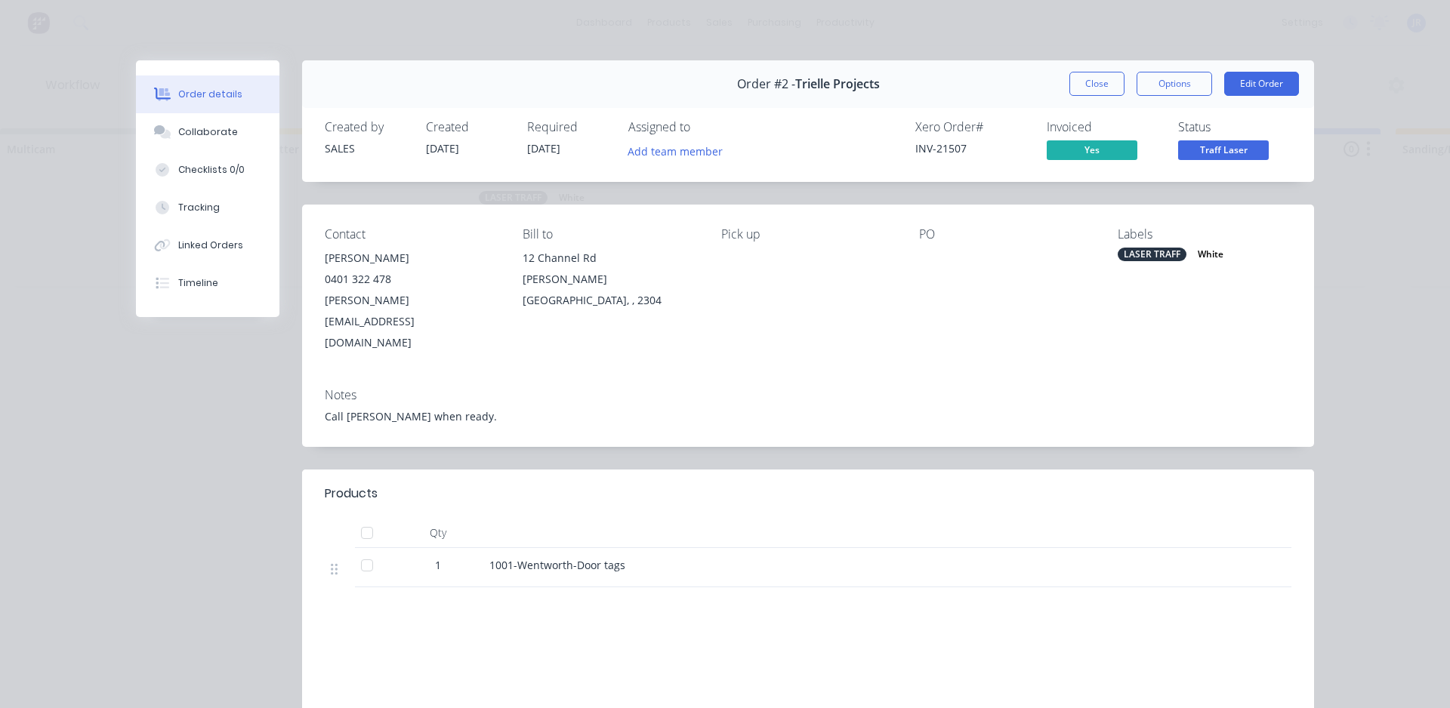
click at [543, 558] on span "1001-Wentworth-Door tags" at bounding box center [557, 565] width 136 height 14
click at [238, 131] on button "Collaborate" at bounding box center [208, 132] width 144 height 38
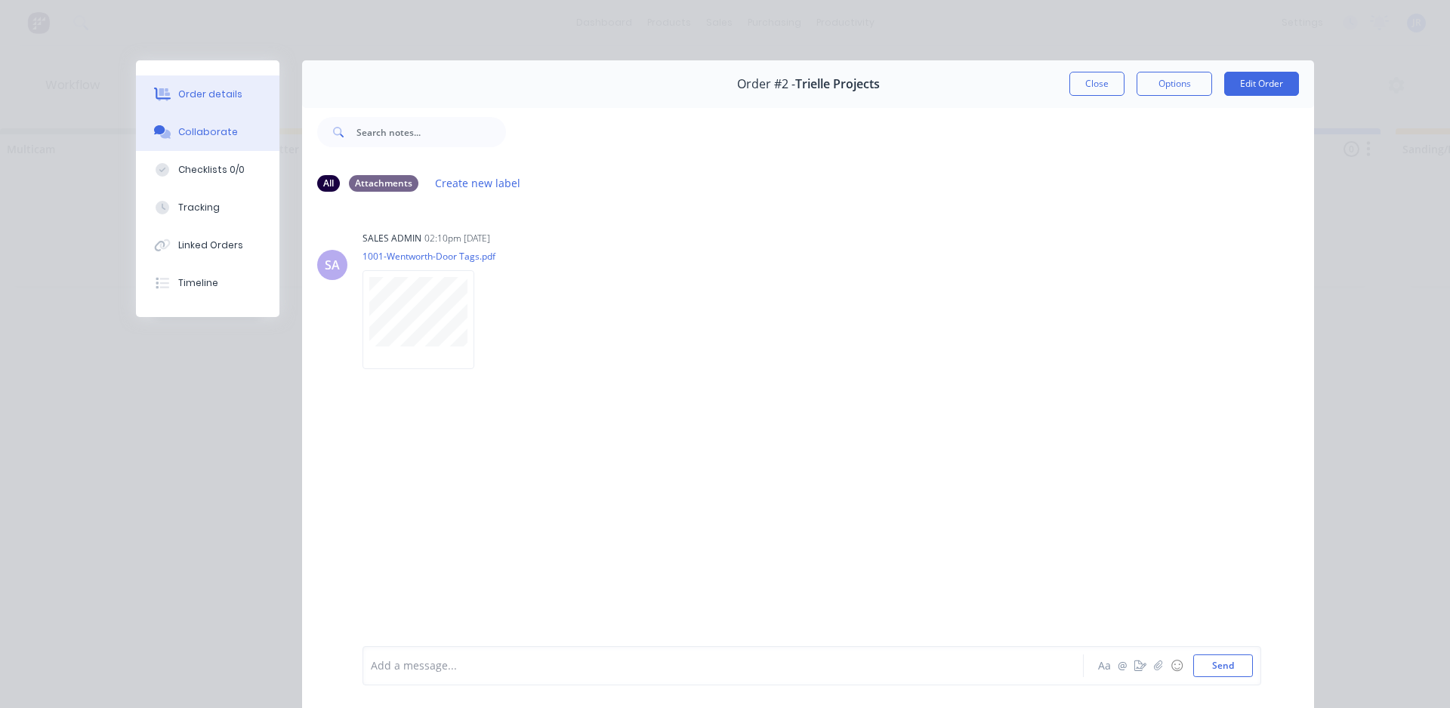
click at [199, 90] on div "Order details" at bounding box center [210, 95] width 64 height 14
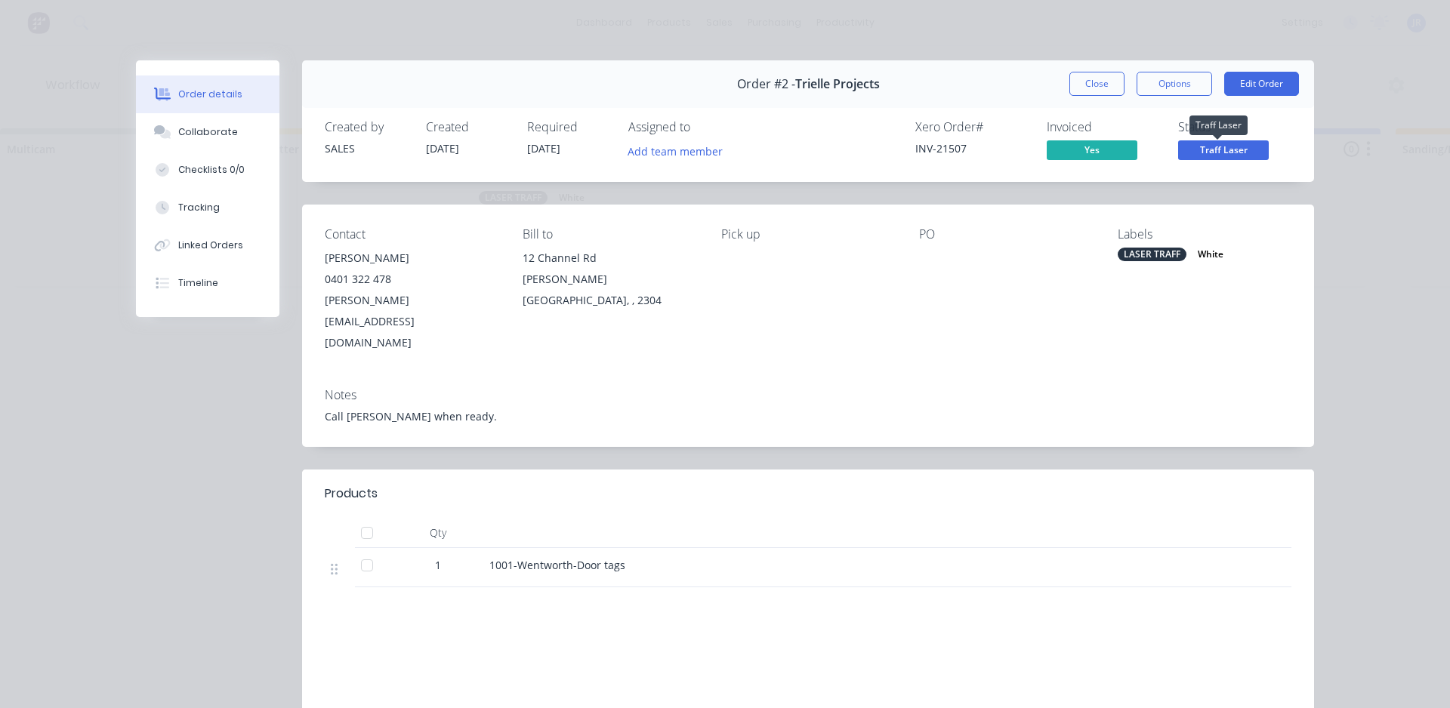
click at [1207, 150] on span "Traff Laser" at bounding box center [1223, 149] width 91 height 19
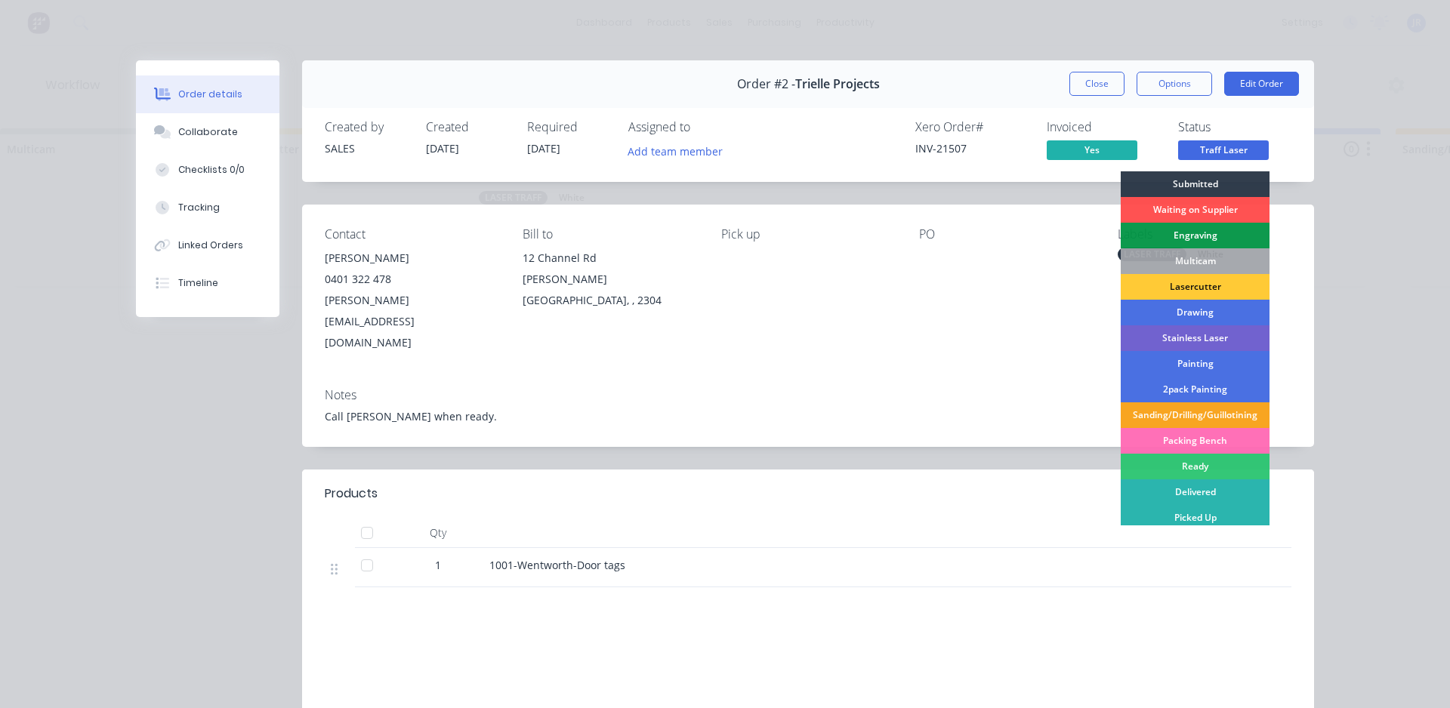
click at [1328, 378] on div "Order details Collaborate Checklists 0/0 Tracking Linked Orders Timeline Order …" at bounding box center [725, 354] width 1450 height 708
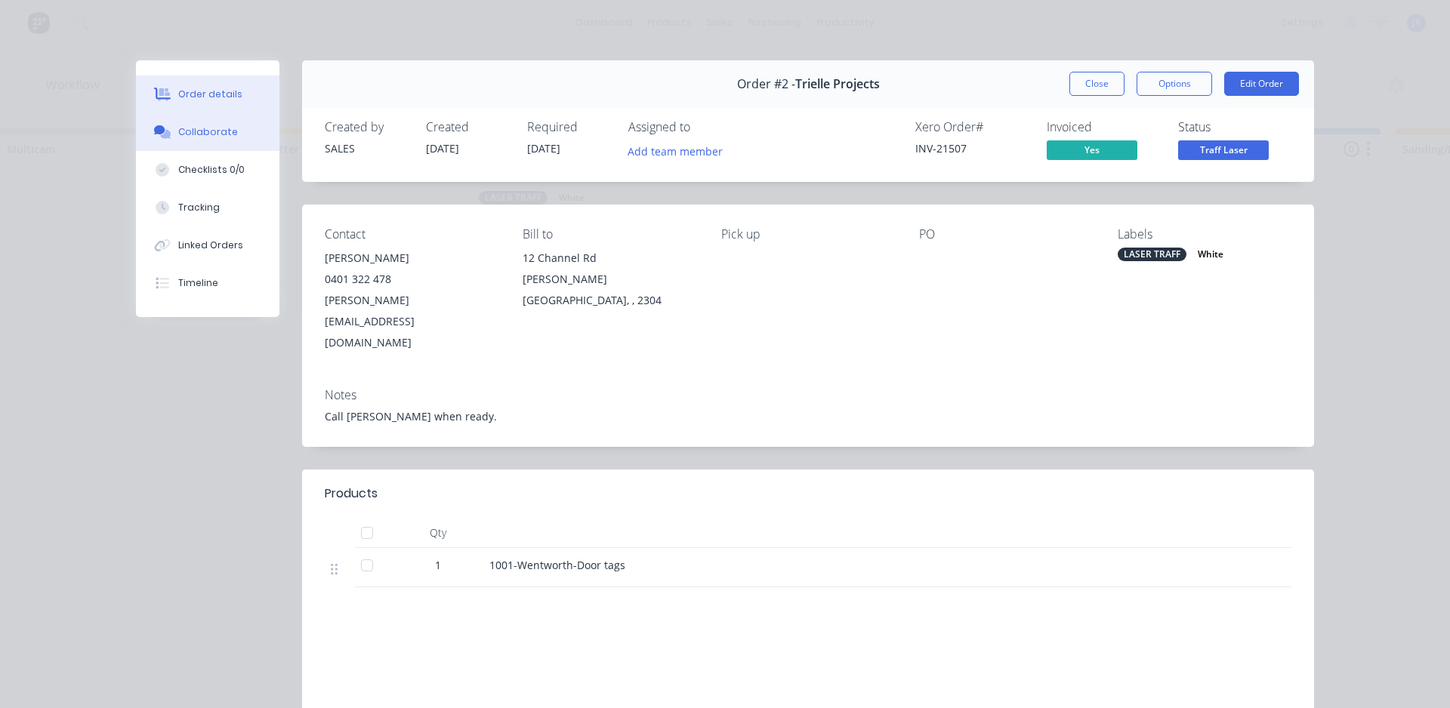
click at [221, 133] on div "Collaborate" at bounding box center [208, 132] width 60 height 14
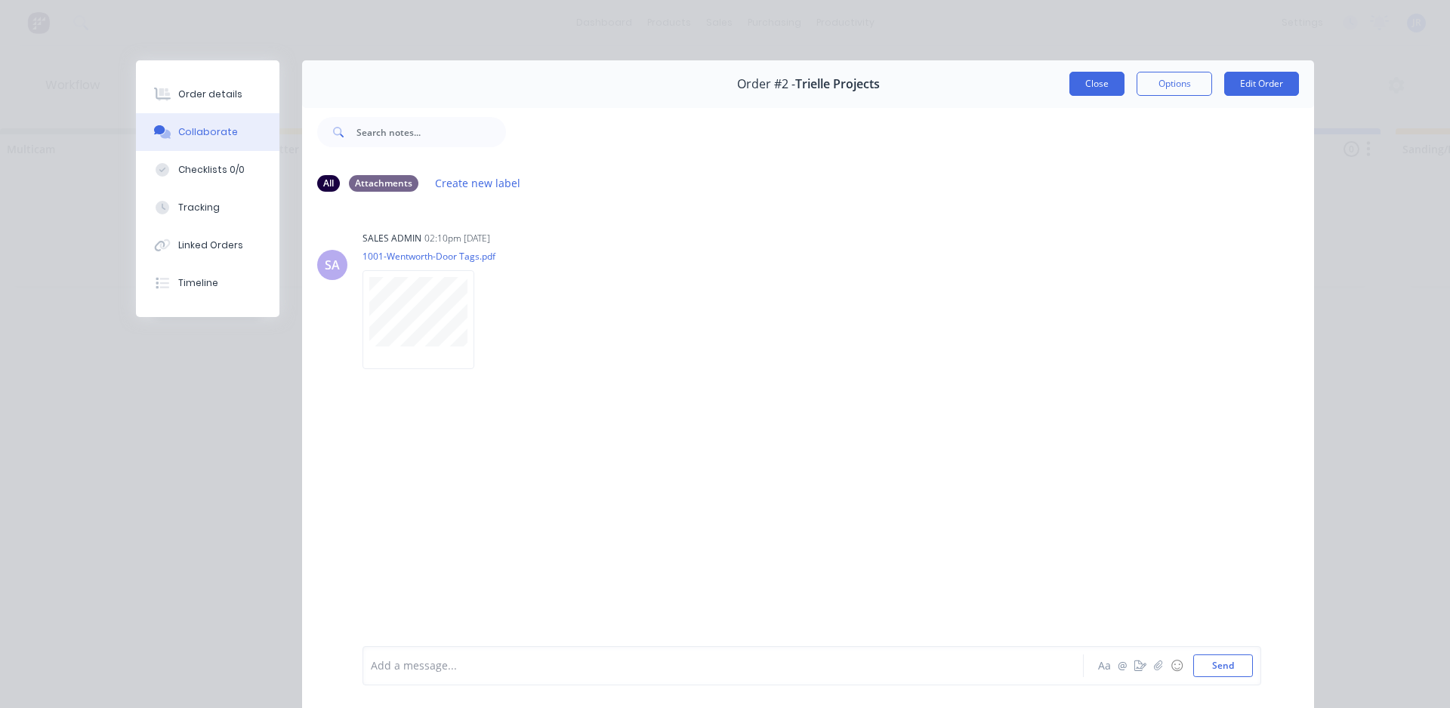
click at [1097, 80] on button "Close" at bounding box center [1096, 84] width 55 height 24
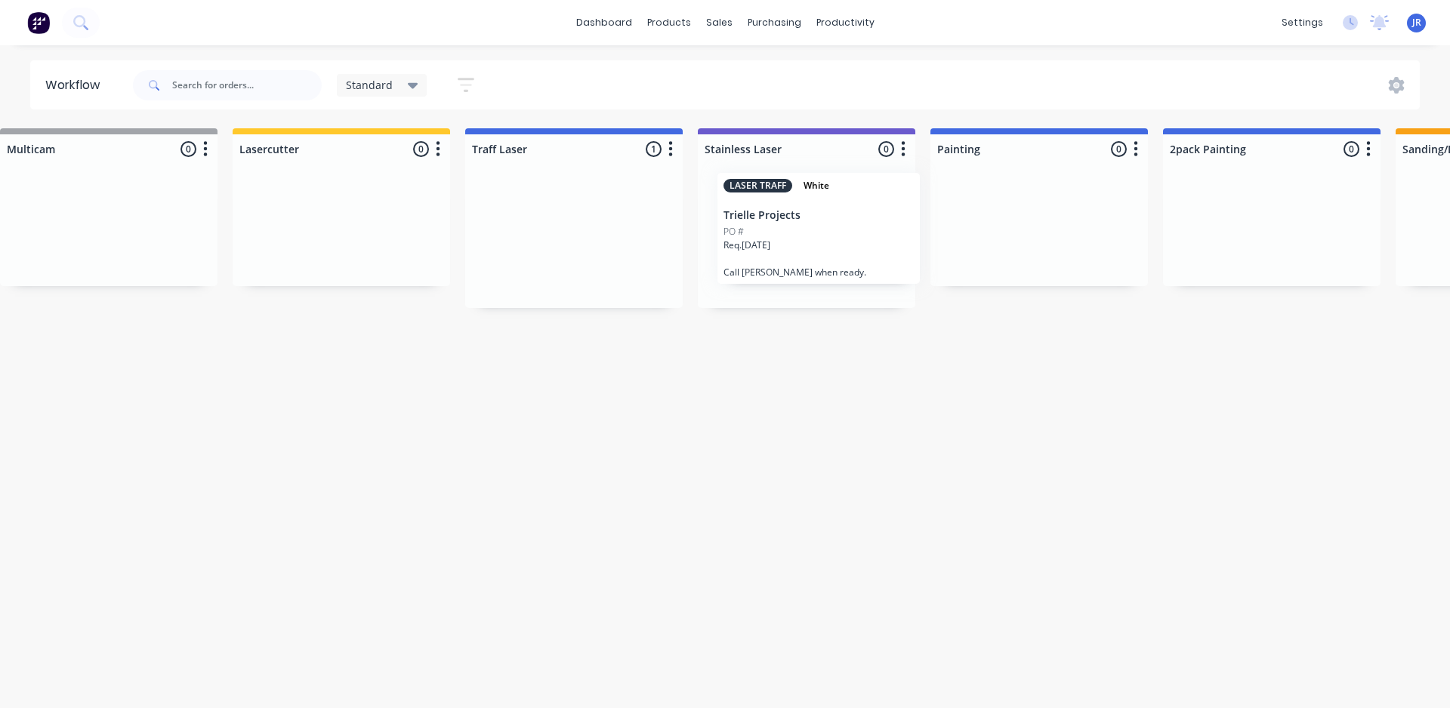
drag, startPoint x: 528, startPoint y: 240, endPoint x: 777, endPoint y: 229, distance: 249.5
click at [777, 229] on div "Drawing 0 Status colour #4169E1 hex #4169E1 Save Cancel Notifications Email SMS…" at bounding box center [1188, 218] width 3395 height 180
click at [693, 407] on div "Workflow Standard standard Save new view None edit Standard (Default) edit defa…" at bounding box center [227, 369] width 1450 height 618
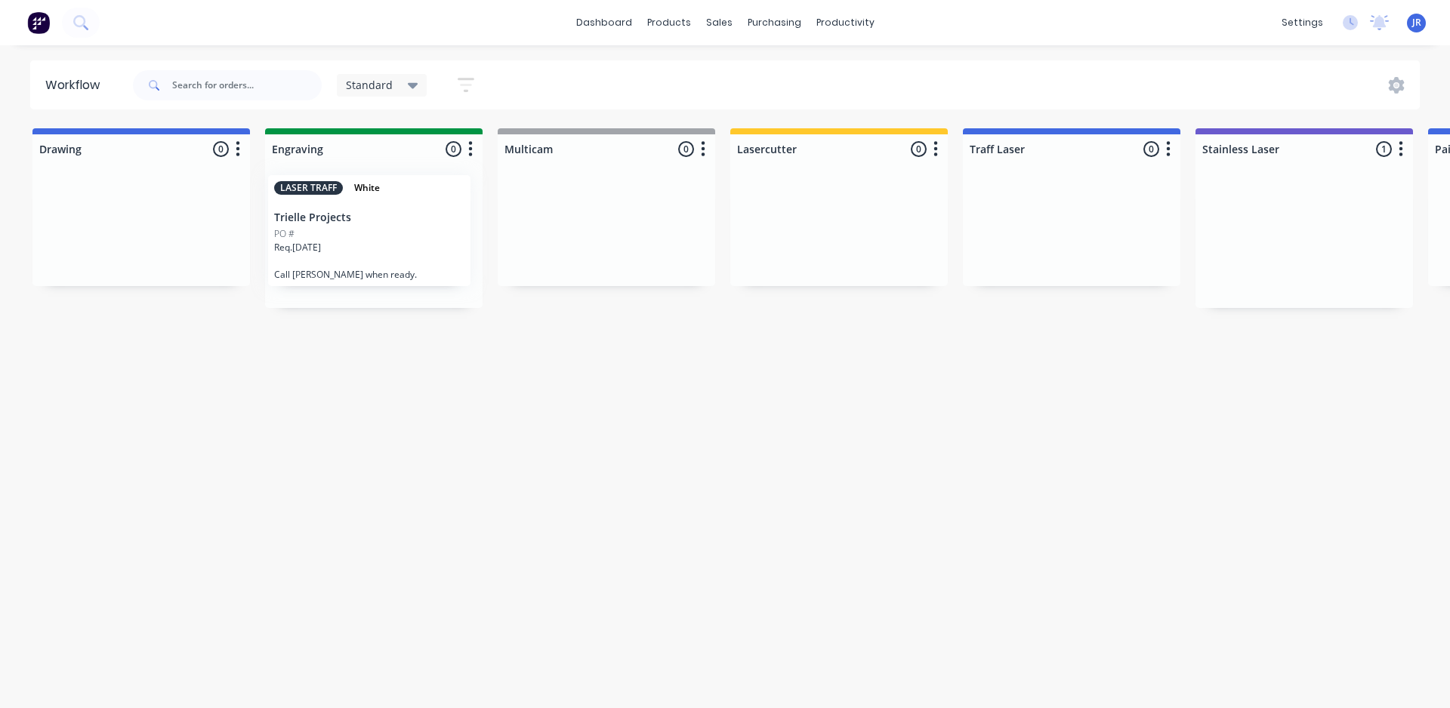
drag, startPoint x: 787, startPoint y: 247, endPoint x: 341, endPoint y: 242, distance: 445.6
click at [379, 398] on div "Workflow Standard standard Save new view None edit Standard (Default) edit defa…" at bounding box center [725, 369] width 1450 height 618
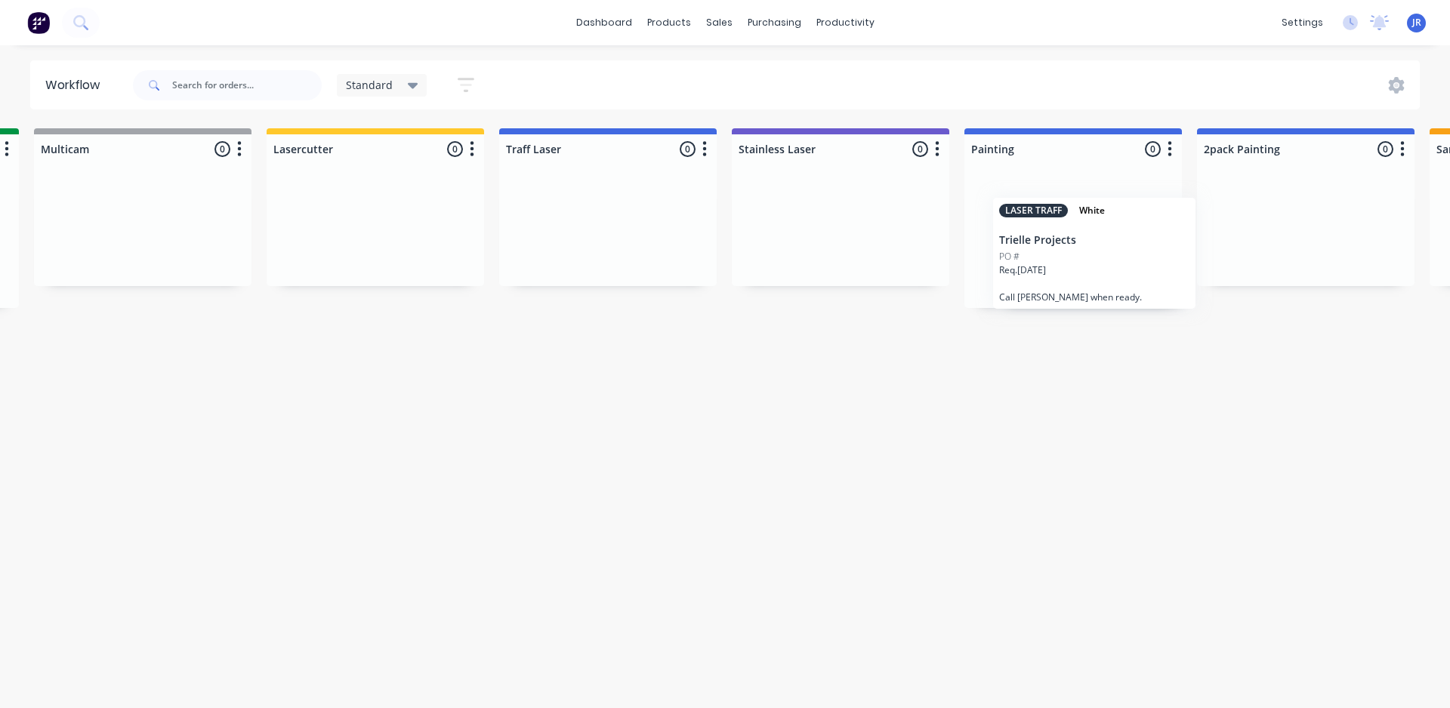
scroll to position [0, 473]
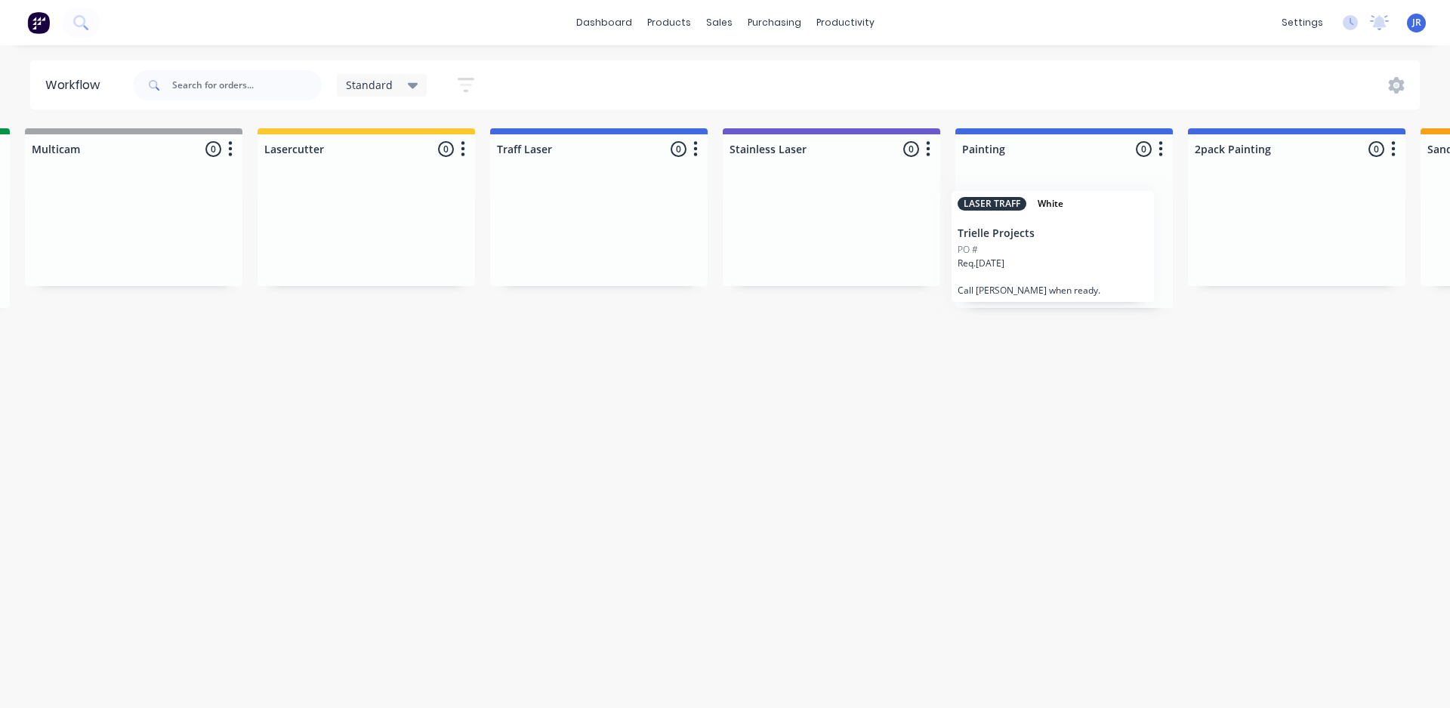
drag, startPoint x: 365, startPoint y: 243, endPoint x: 1046, endPoint y: 254, distance: 681.3
click at [1046, 254] on div "Drawing 0 Status colour #4169E1 hex #4169E1 Save Cancel Notifications Email SMS…" at bounding box center [1213, 218] width 3395 height 180
click at [977, 452] on html "dashboard products sales purchasing productivity dashboard products Product Cat…" at bounding box center [252, 309] width 1450 height 618
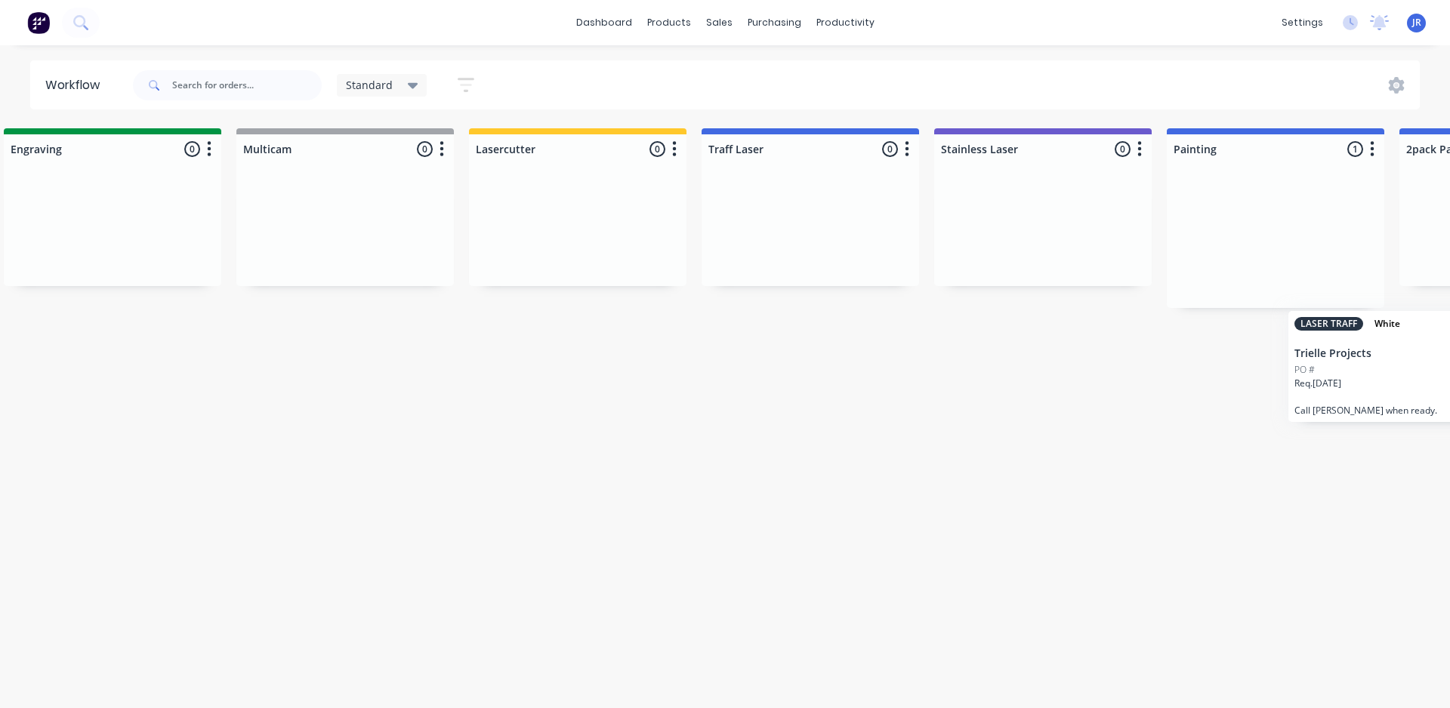
scroll to position [0, 274]
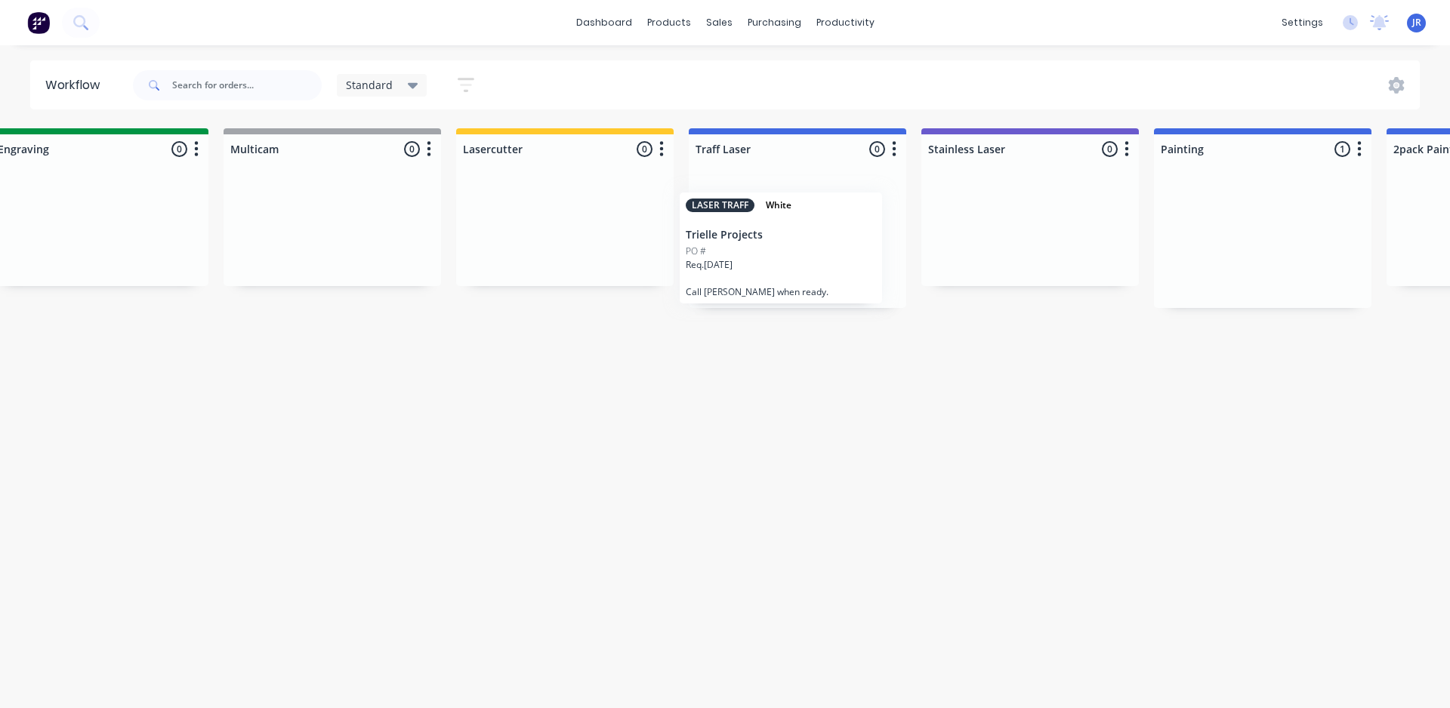
drag, startPoint x: 781, startPoint y: 258, endPoint x: 758, endPoint y: 264, distance: 24.2
click at [758, 264] on div "Drawing 0 Status colour #4169E1 hex #4169E1 Save Cancel Notifications Email SMS…" at bounding box center [1412, 218] width 3395 height 180
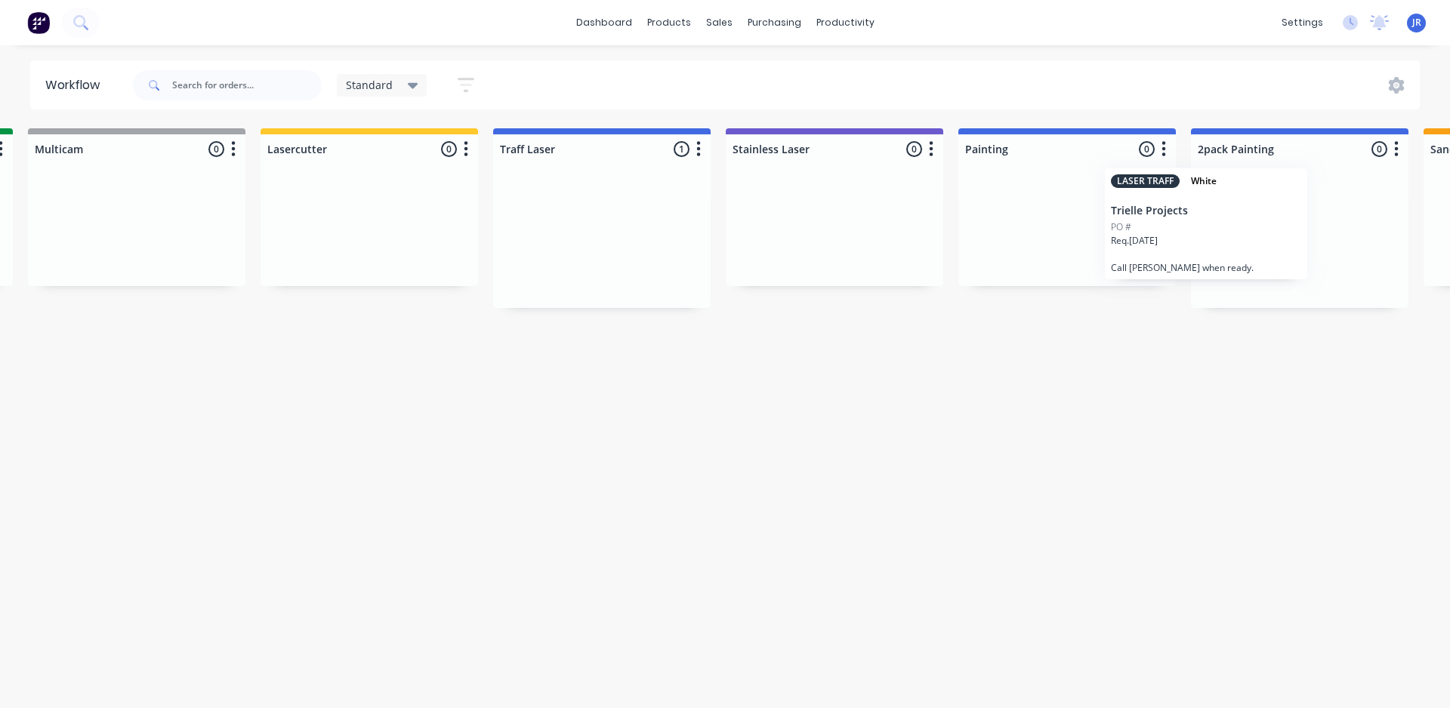
scroll to position [0, 474]
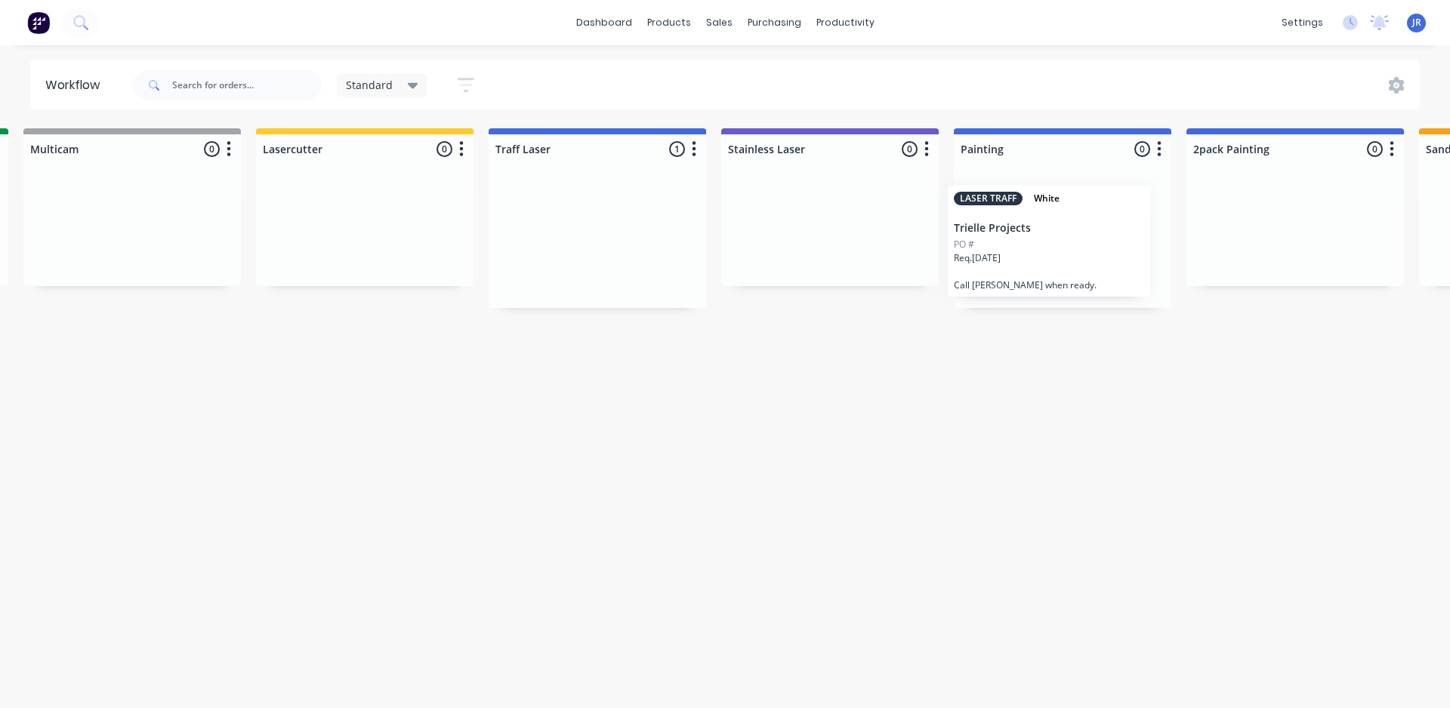
drag, startPoint x: 779, startPoint y: 247, endPoint x: 1051, endPoint y: 241, distance: 271.2
click at [1049, 241] on div "Drawing 0 Status colour #4169E1 hex #4169E1 Save Cancel Notifications Email SMS…" at bounding box center [1211, 218] width 3395 height 180
click at [934, 436] on div "Workflow Standard standard Save new view None edit Standard (Default) edit defa…" at bounding box center [251, 369] width 1450 height 618
click at [1414, 19] on span "JR" at bounding box center [1416, 23] width 9 height 14
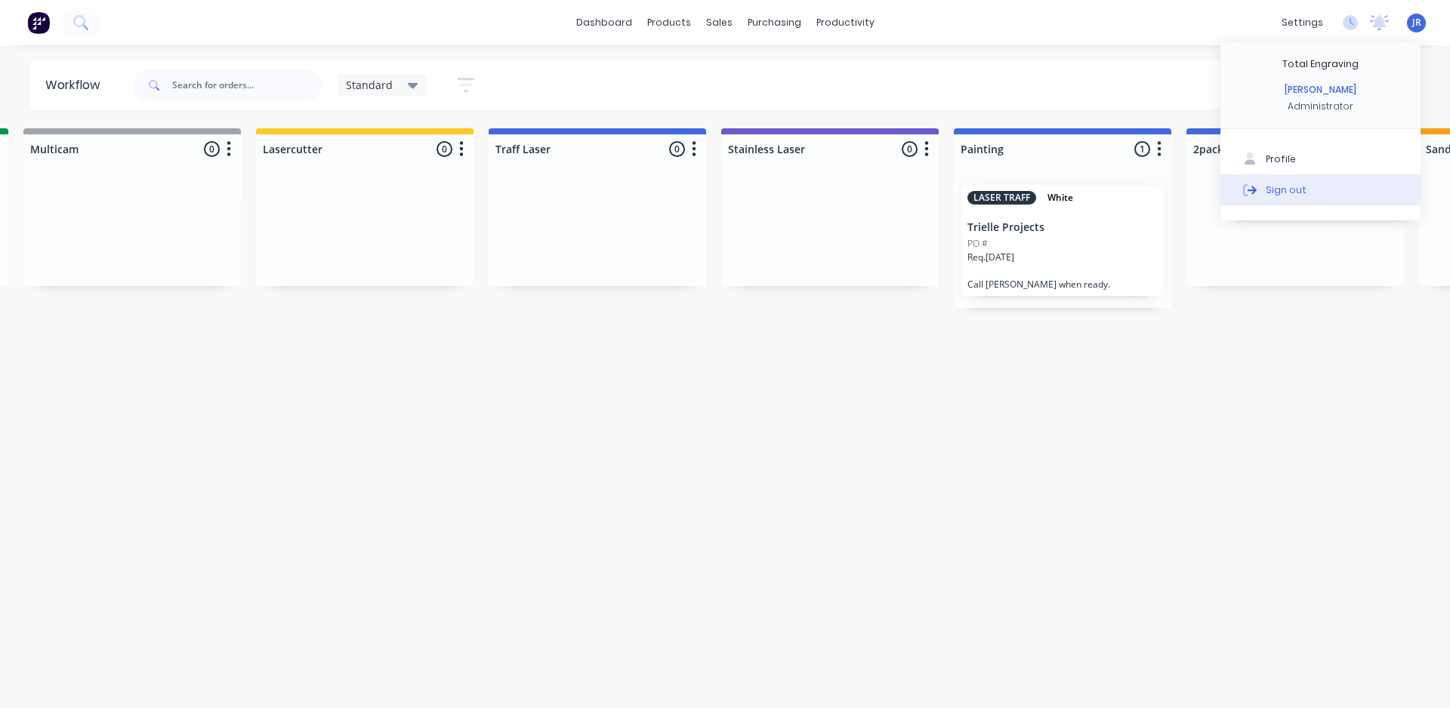
click at [1305, 185] on button "Sign out" at bounding box center [1321, 189] width 200 height 30
